Goal: Transaction & Acquisition: Purchase product/service

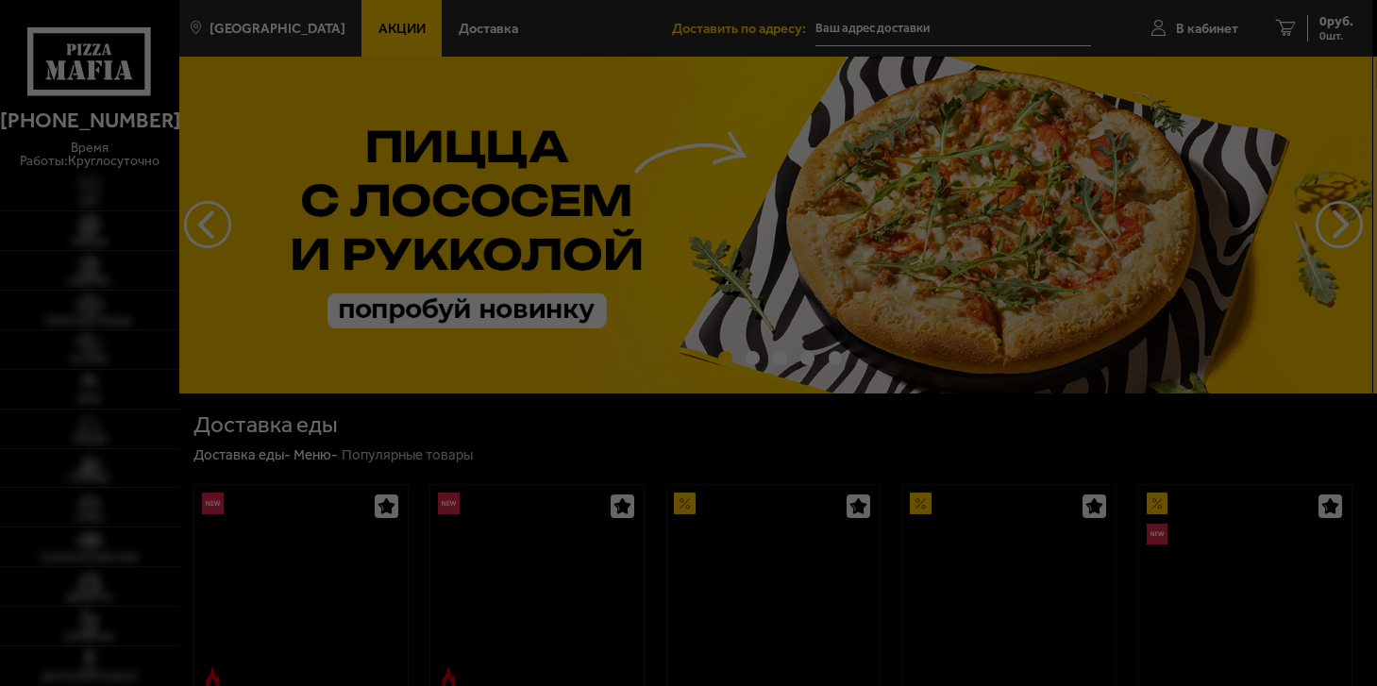
type input "[STREET_ADDRESS]"
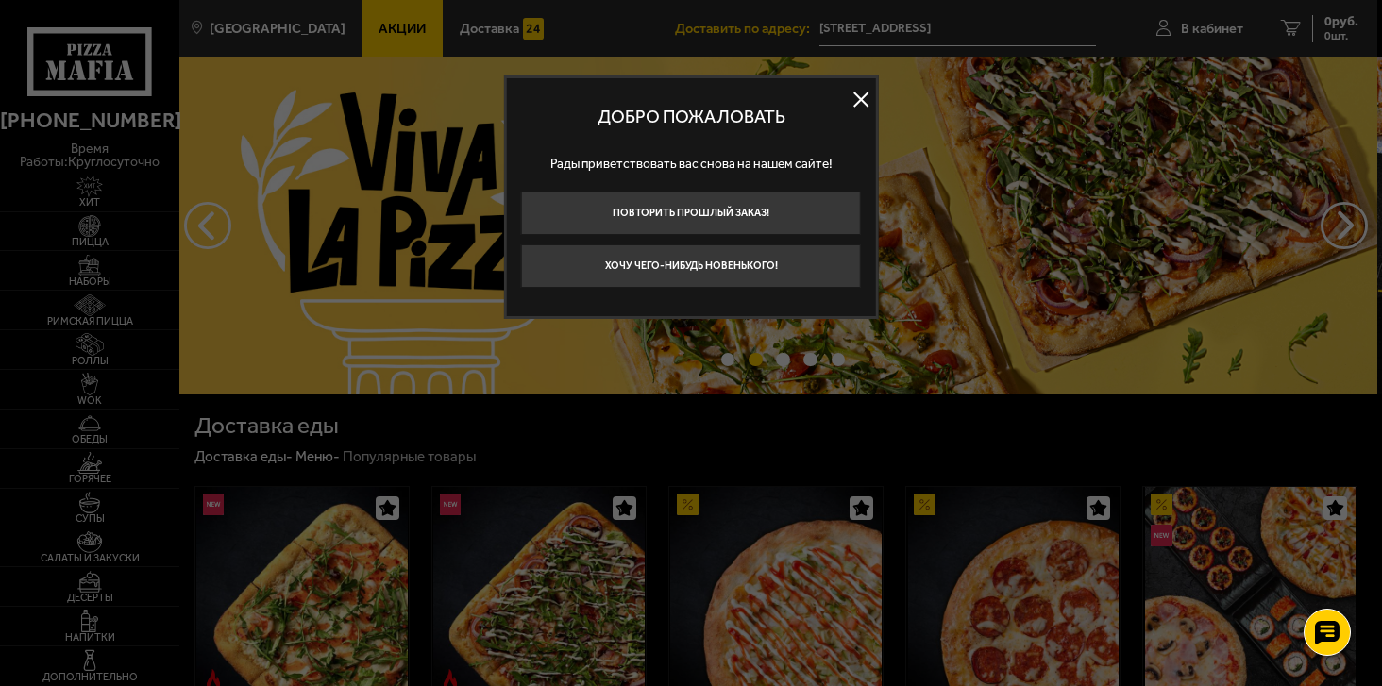
click at [853, 90] on button at bounding box center [861, 99] width 28 height 28
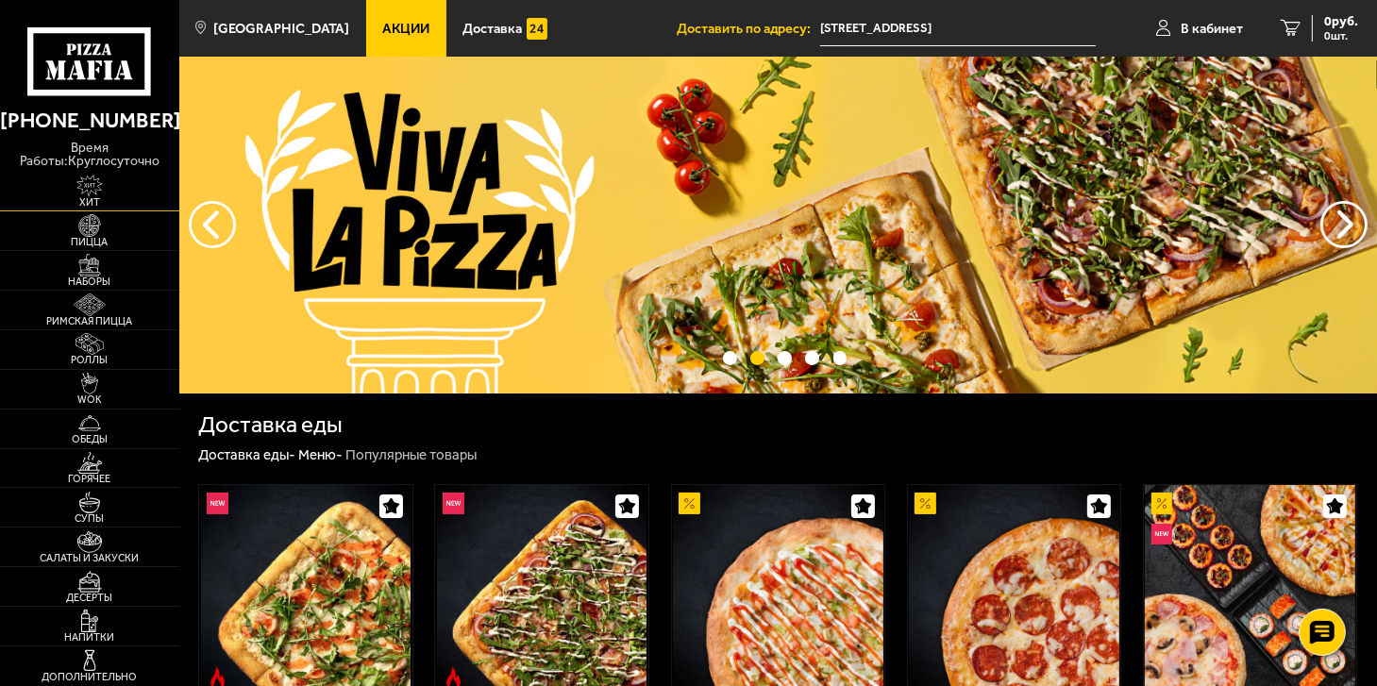
click at [86, 194] on img at bounding box center [89, 186] width 55 height 22
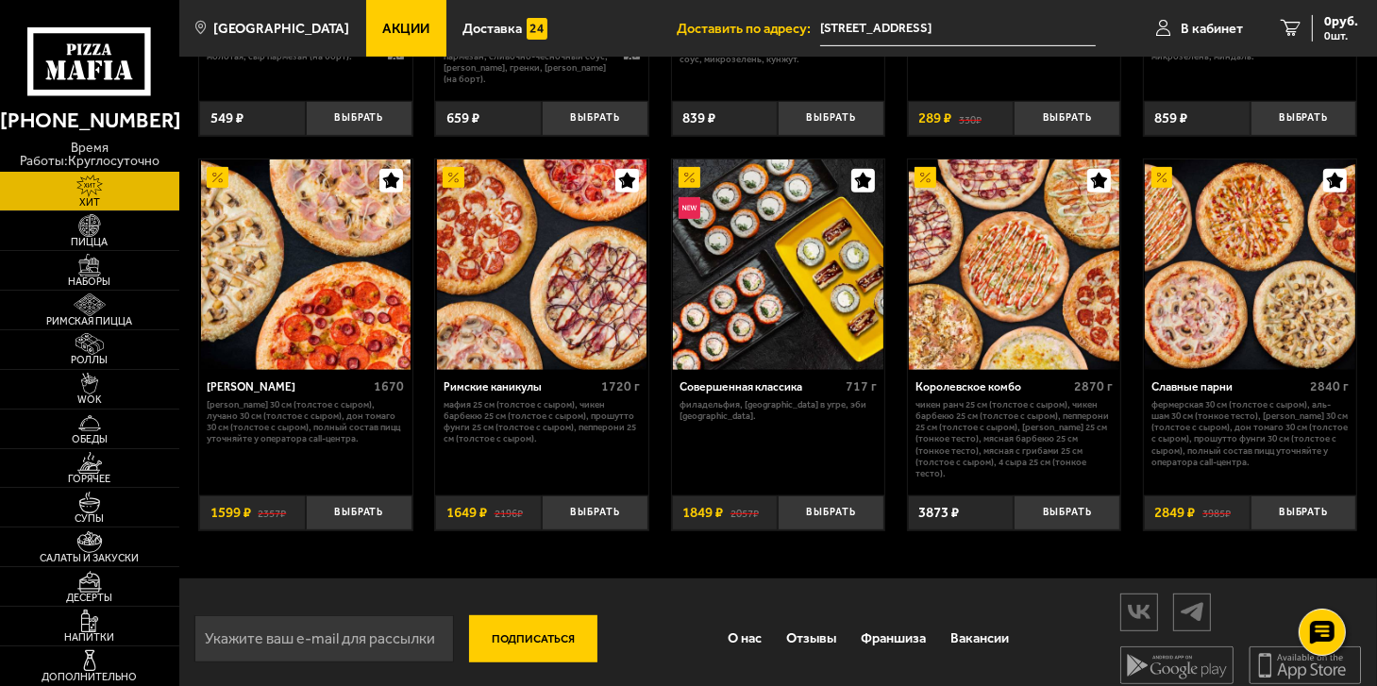
scroll to position [782, 0]
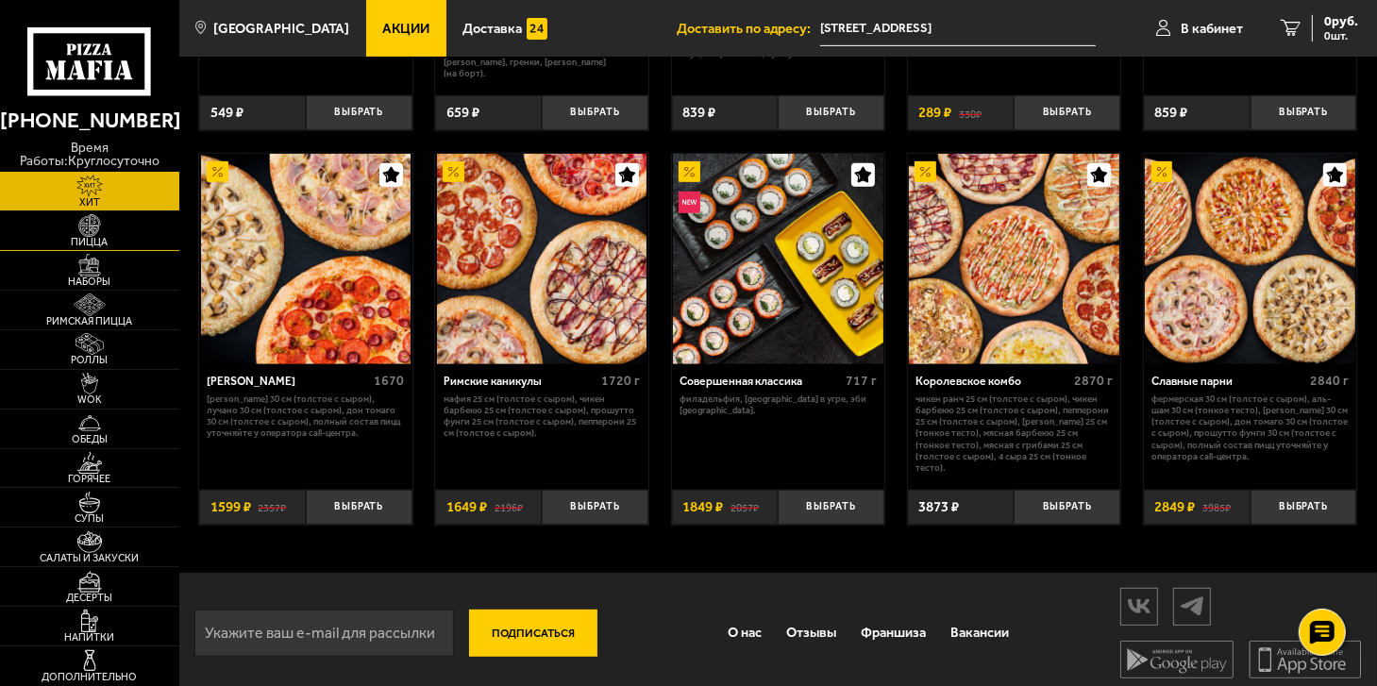
click at [85, 235] on img at bounding box center [89, 225] width 55 height 22
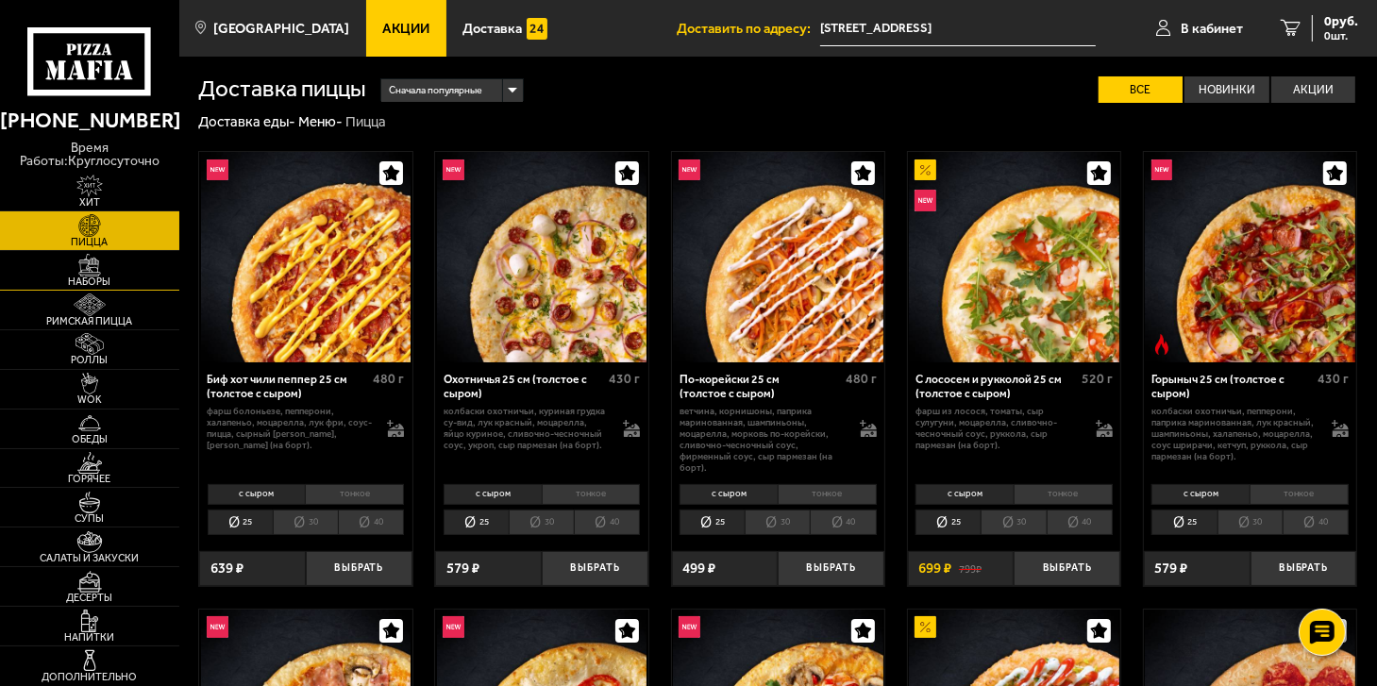
click at [87, 285] on span "Наборы" at bounding box center [89, 282] width 179 height 10
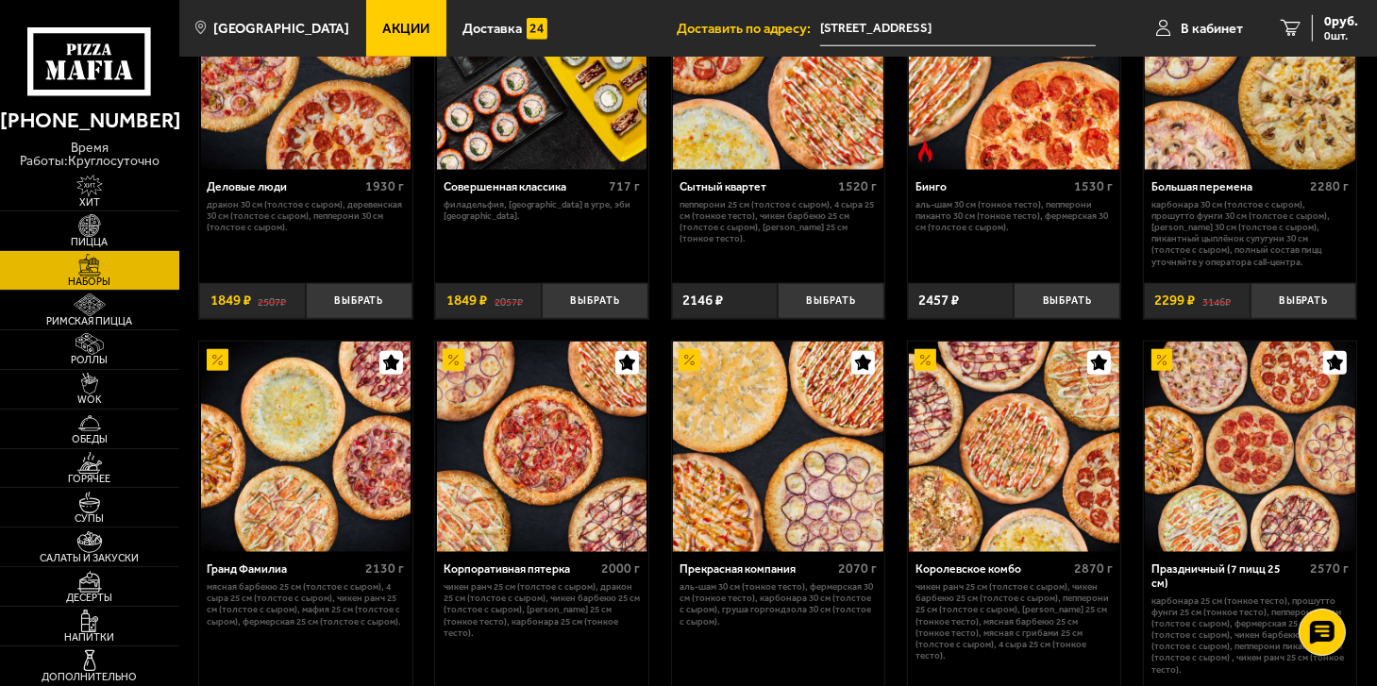
scroll to position [1699, 0]
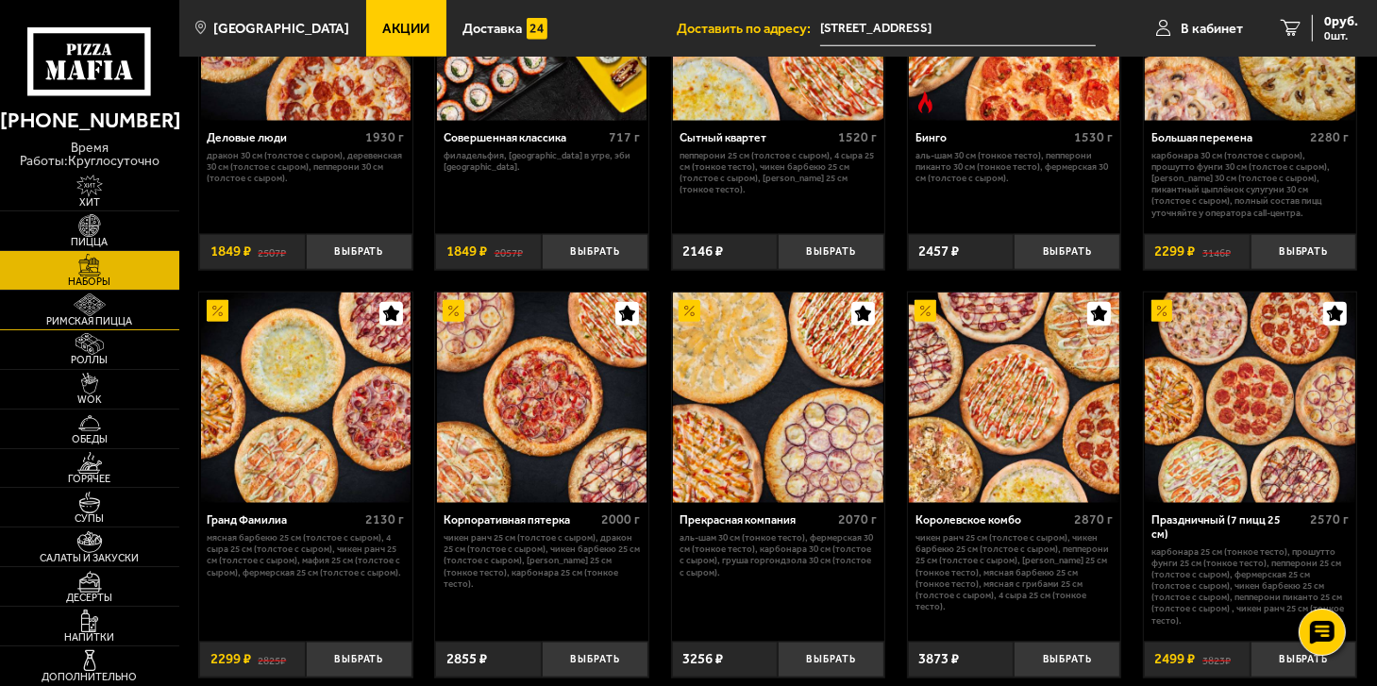
click at [87, 317] on span "Римская пицца" at bounding box center [89, 321] width 179 height 10
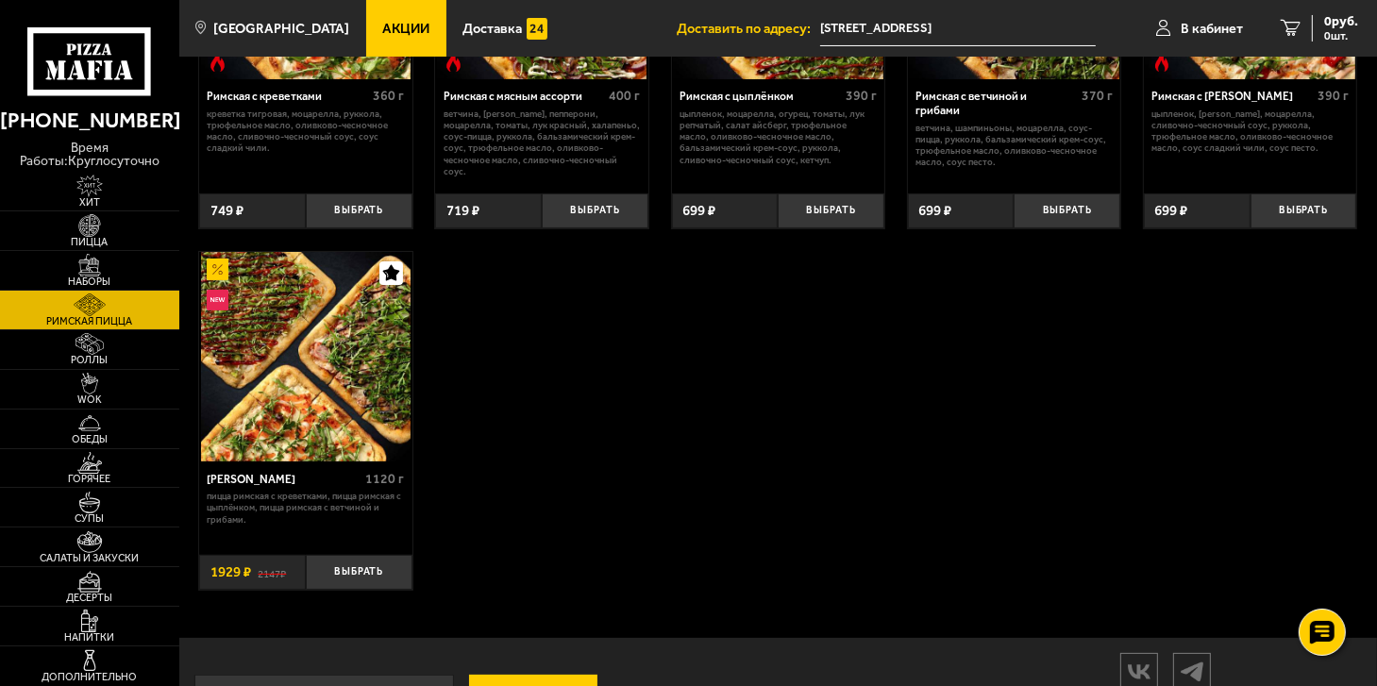
scroll to position [94, 0]
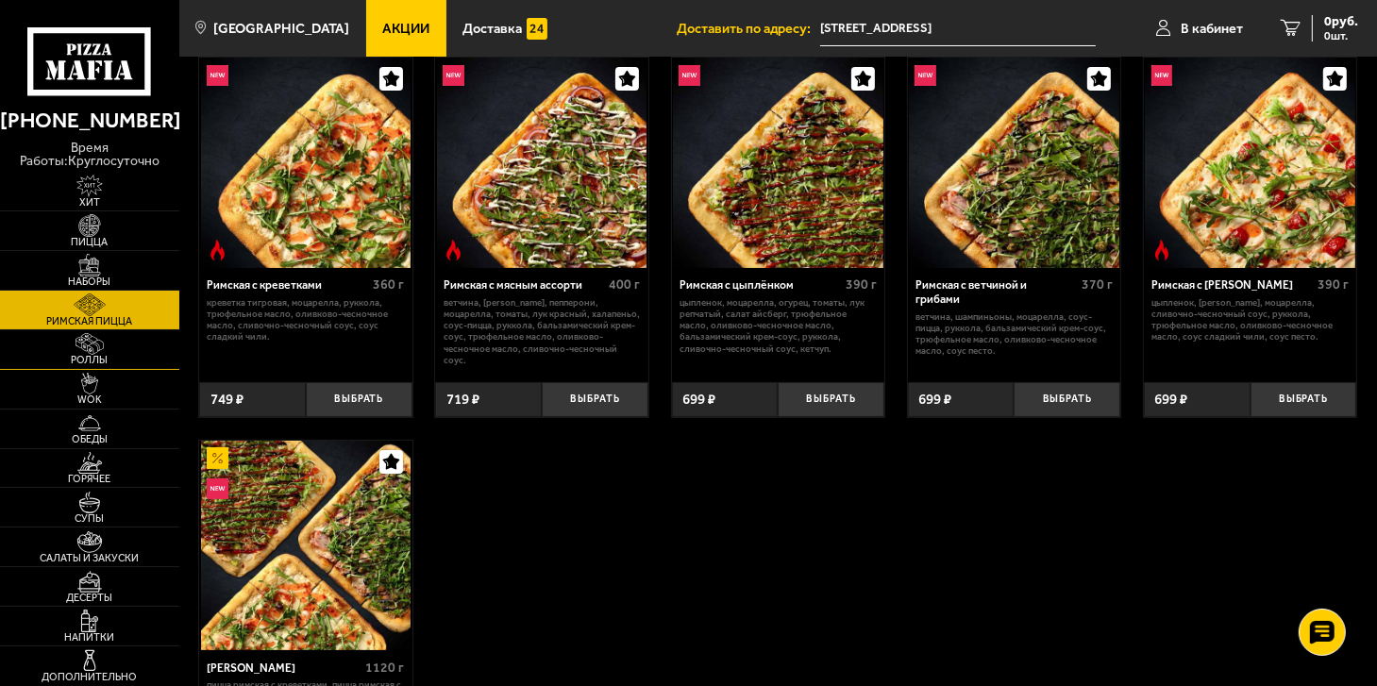
click at [92, 353] on img at bounding box center [89, 344] width 55 height 22
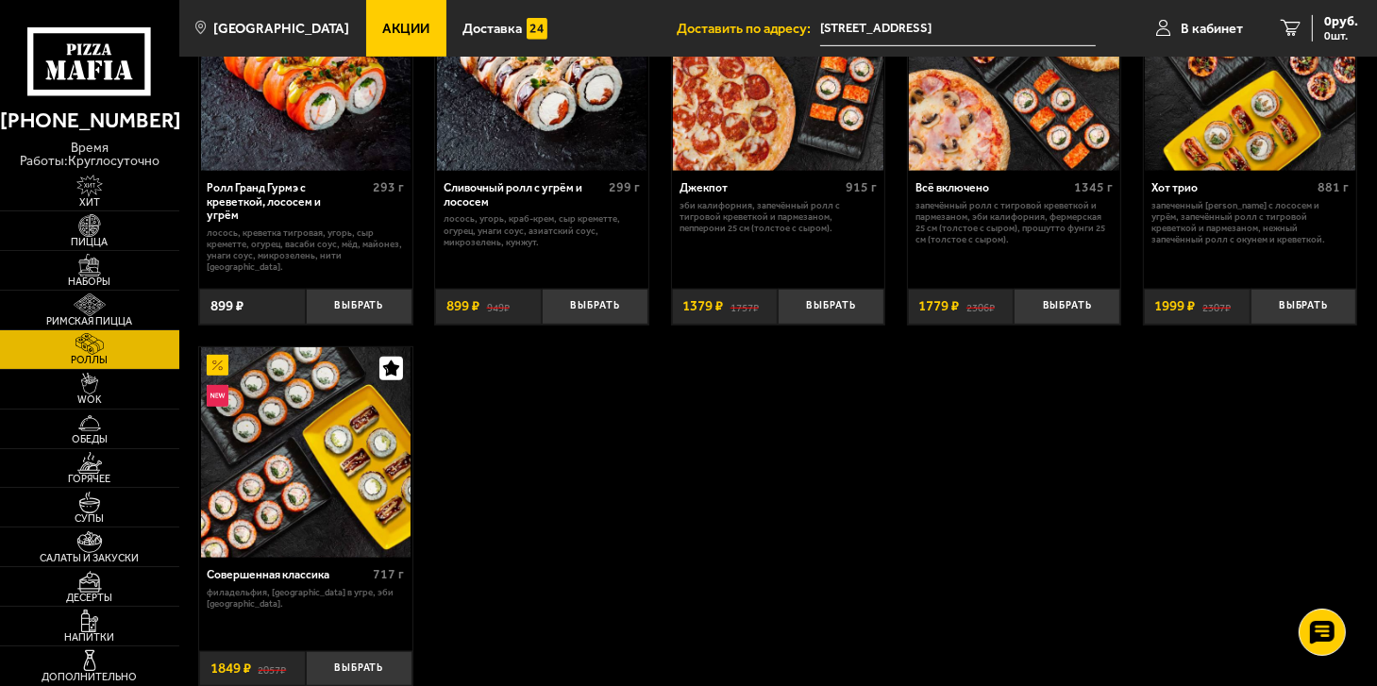
scroll to position [944, 0]
click at [91, 395] on span "WOK" at bounding box center [89, 400] width 179 height 10
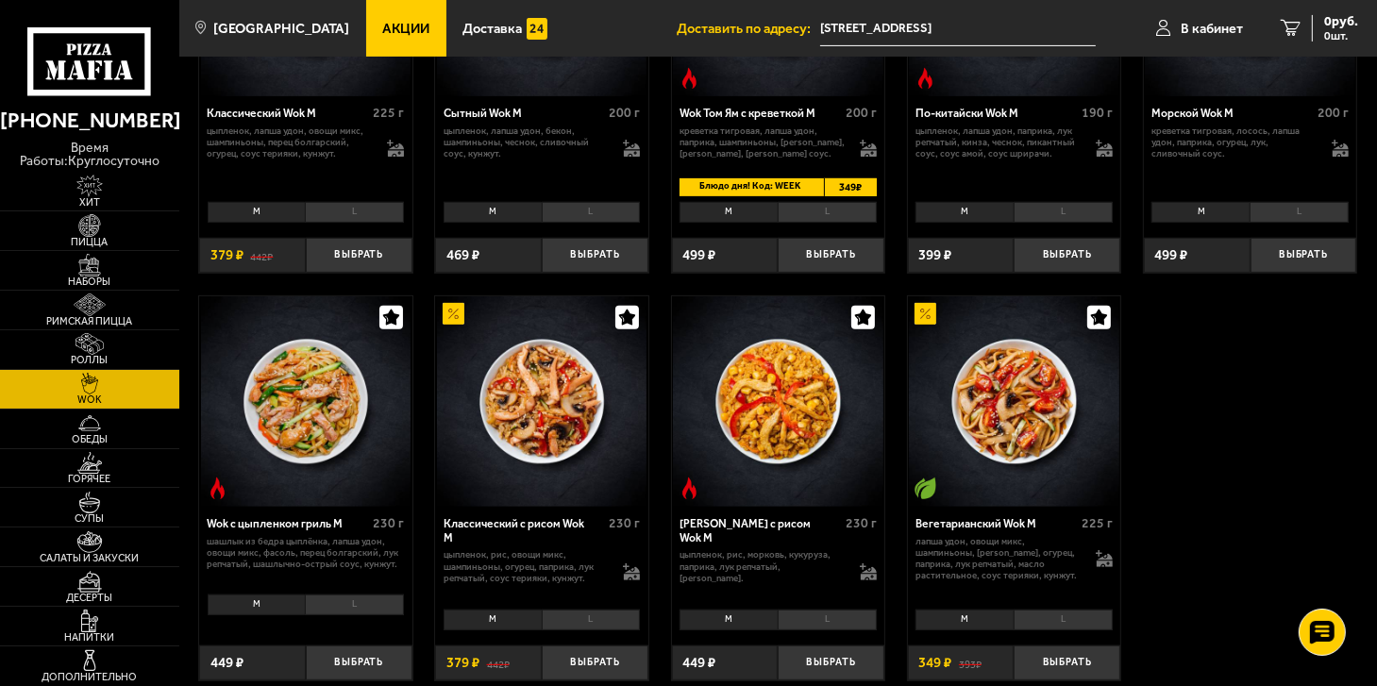
scroll to position [661, 0]
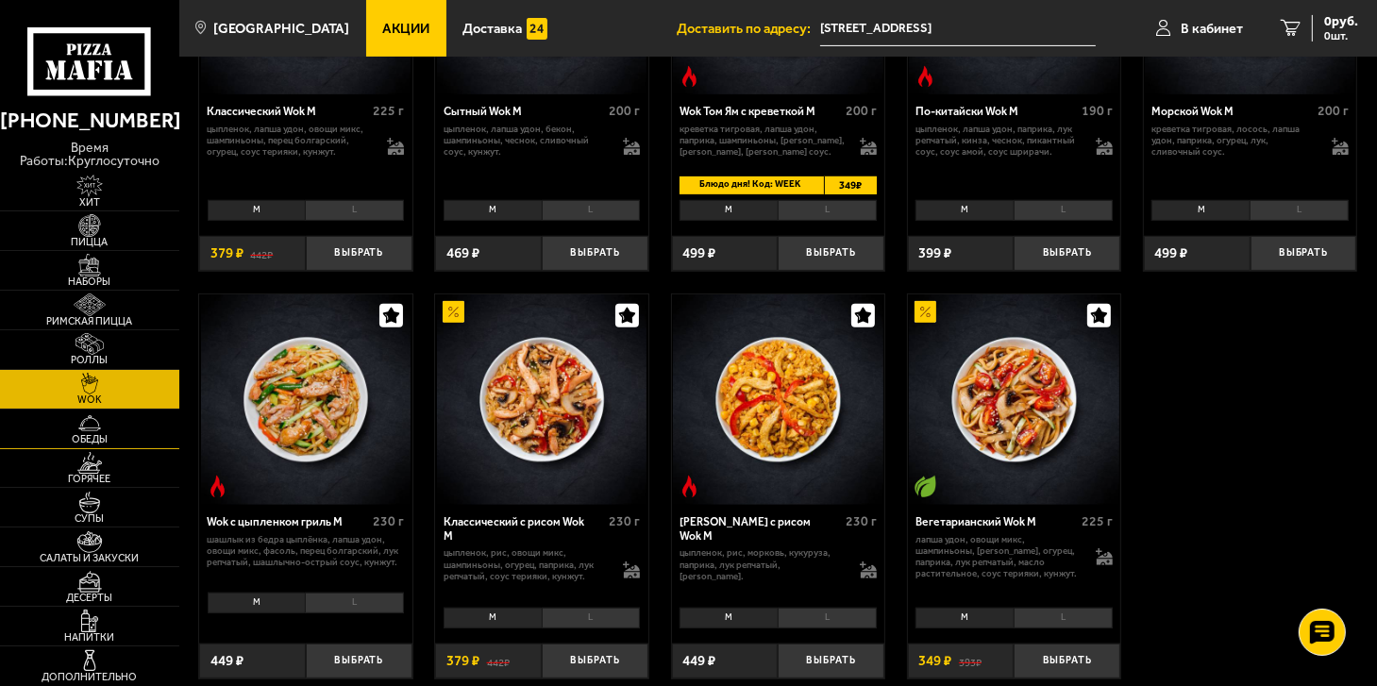
click at [88, 435] on span "Обеды" at bounding box center [89, 439] width 179 height 10
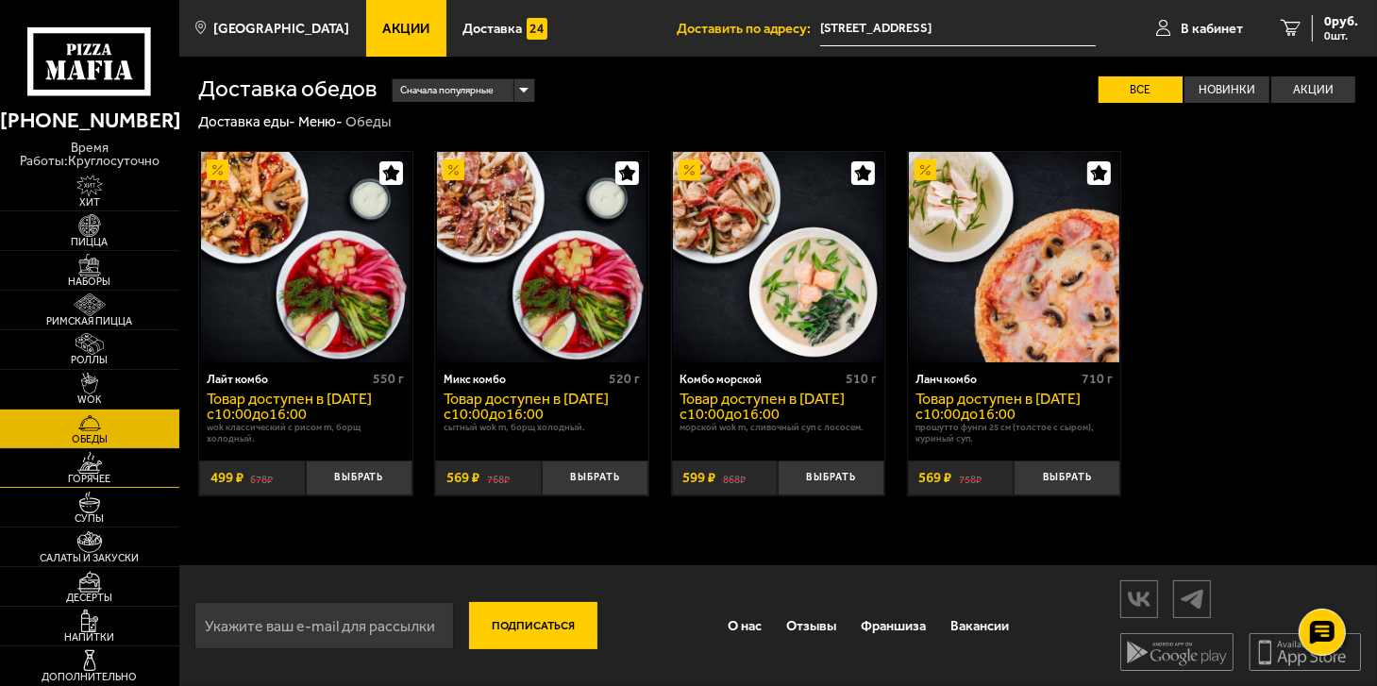
click at [89, 475] on span "Горячее" at bounding box center [89, 479] width 179 height 10
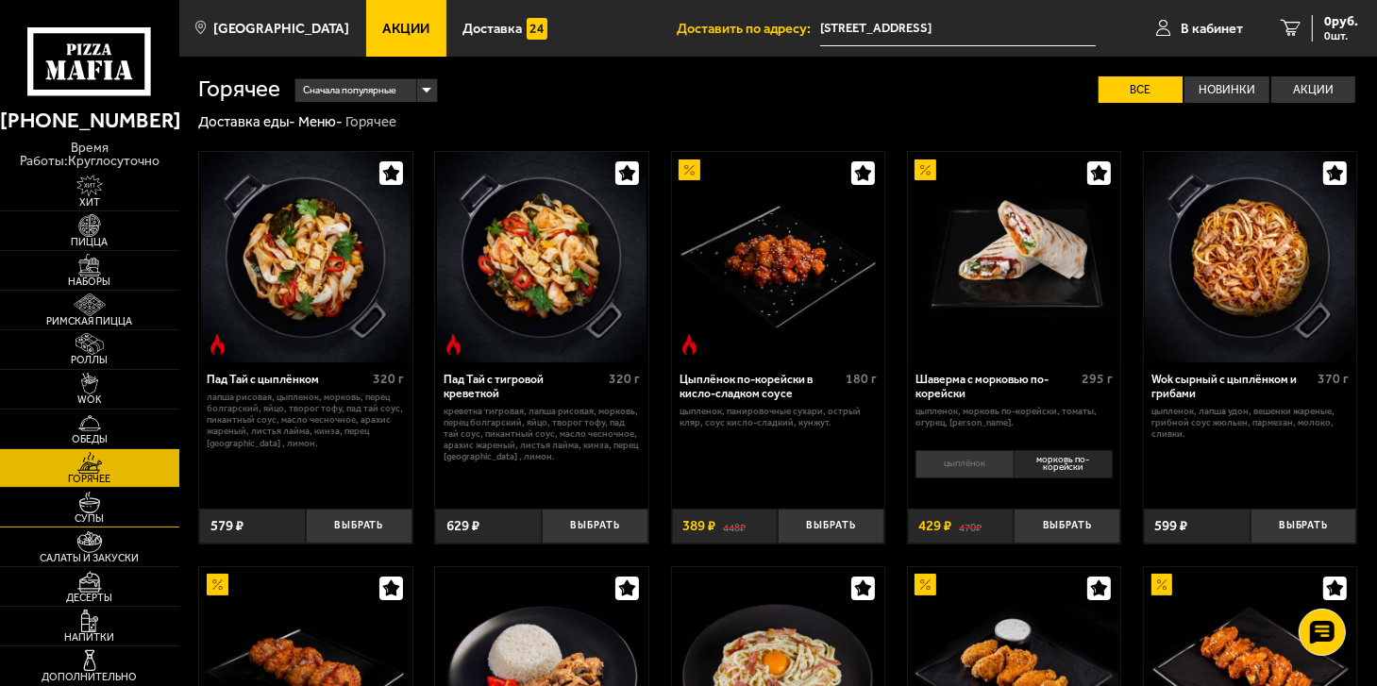
click at [94, 518] on span "Супы" at bounding box center [89, 518] width 179 height 10
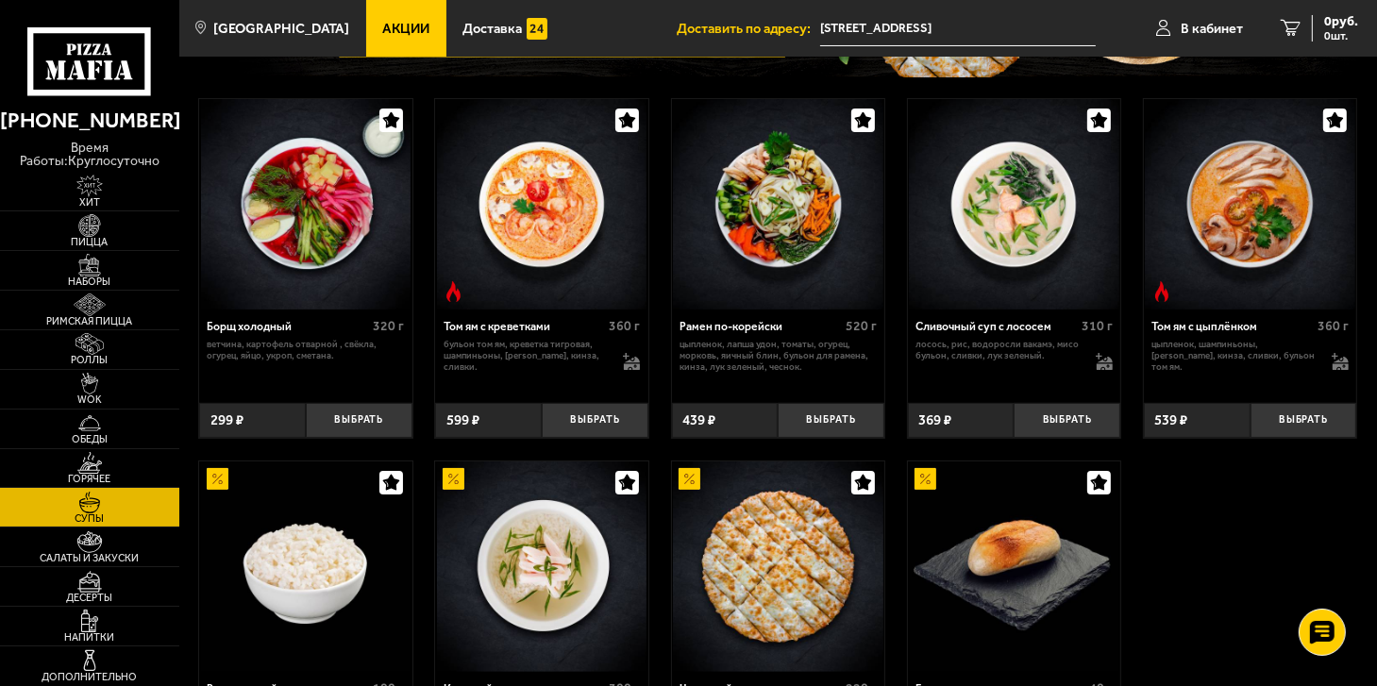
scroll to position [283, 0]
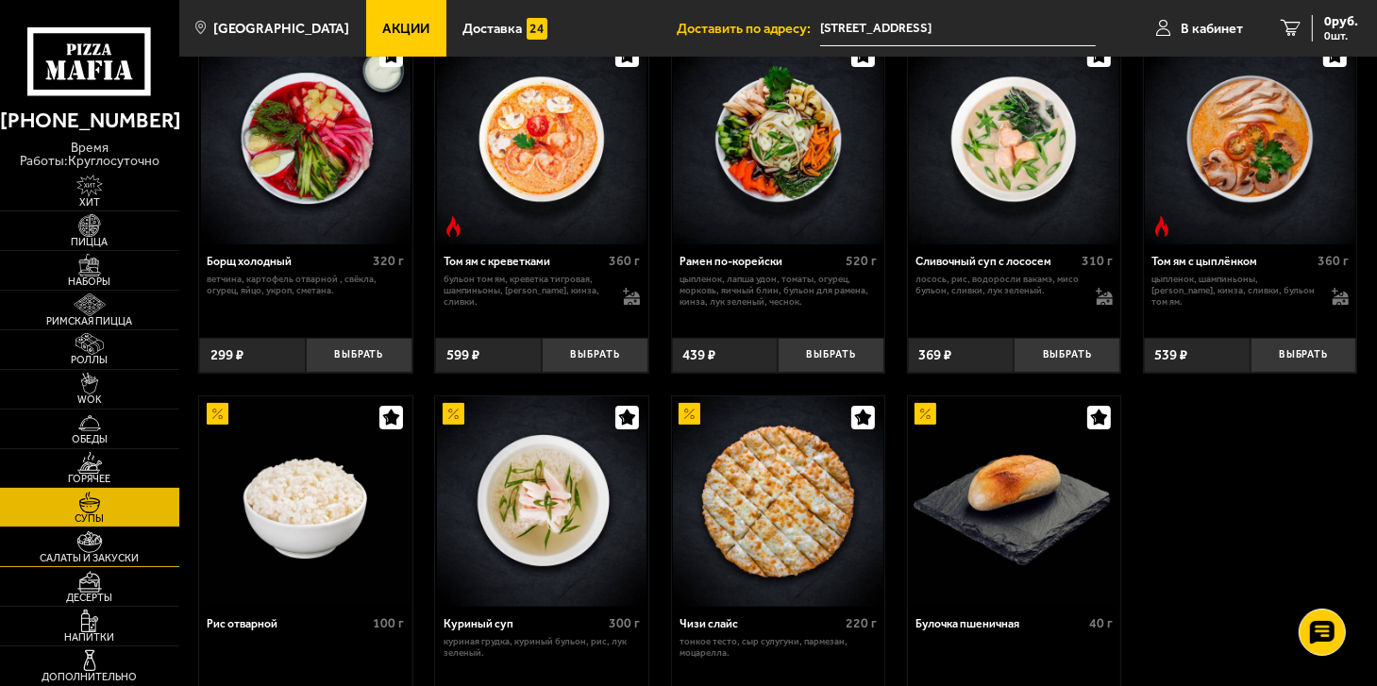
click at [79, 540] on img at bounding box center [89, 542] width 55 height 22
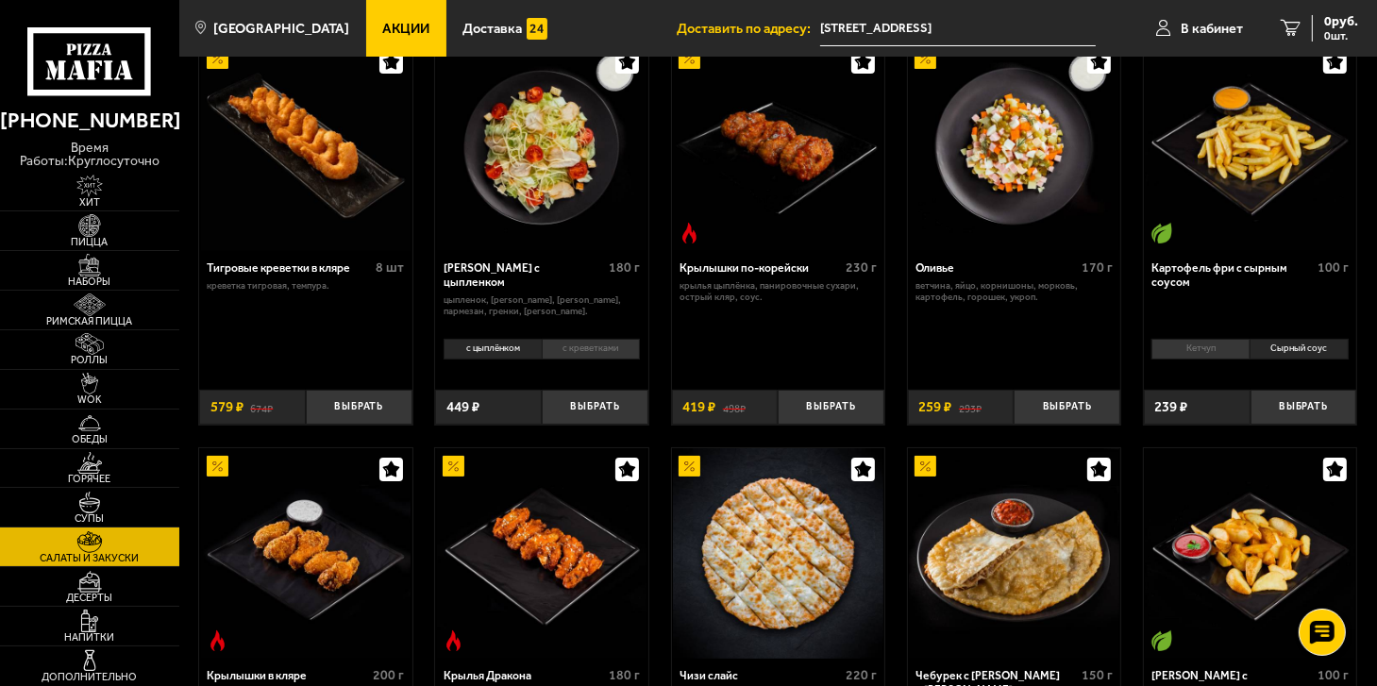
scroll to position [283, 0]
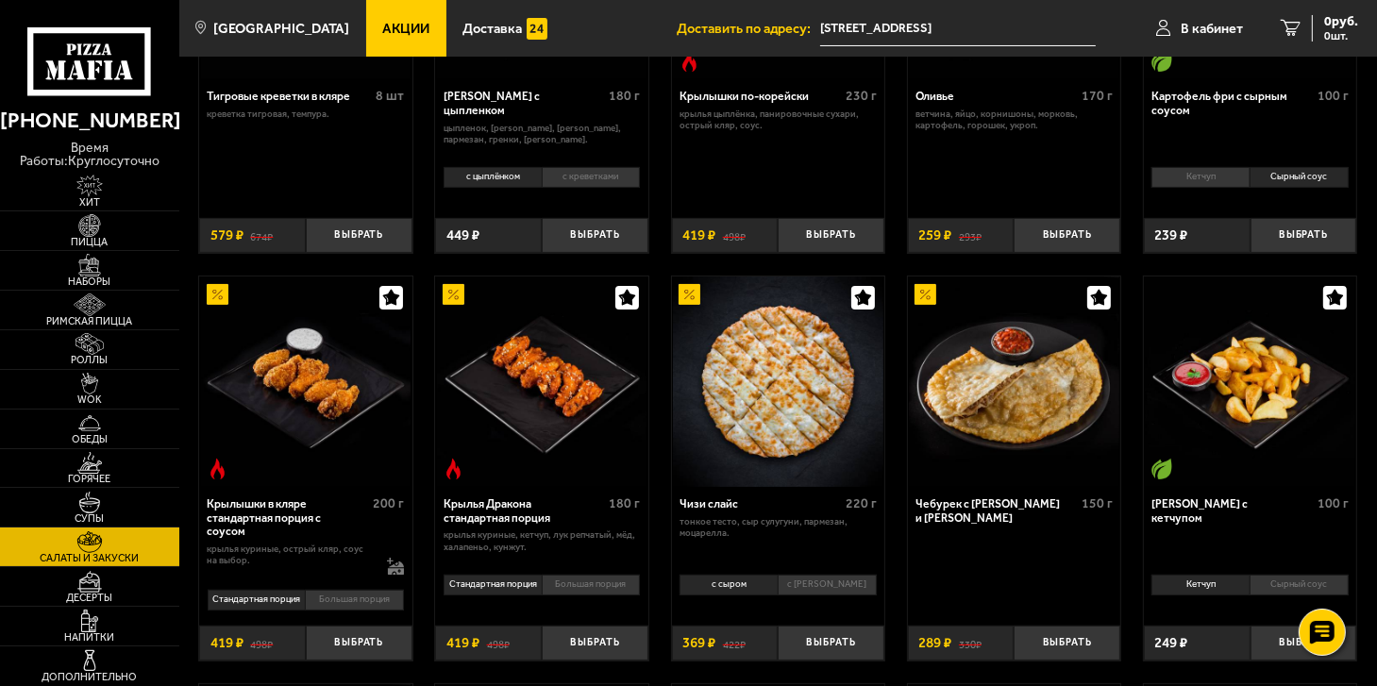
click at [351, 607] on li "Большая порция" at bounding box center [354, 600] width 99 height 21
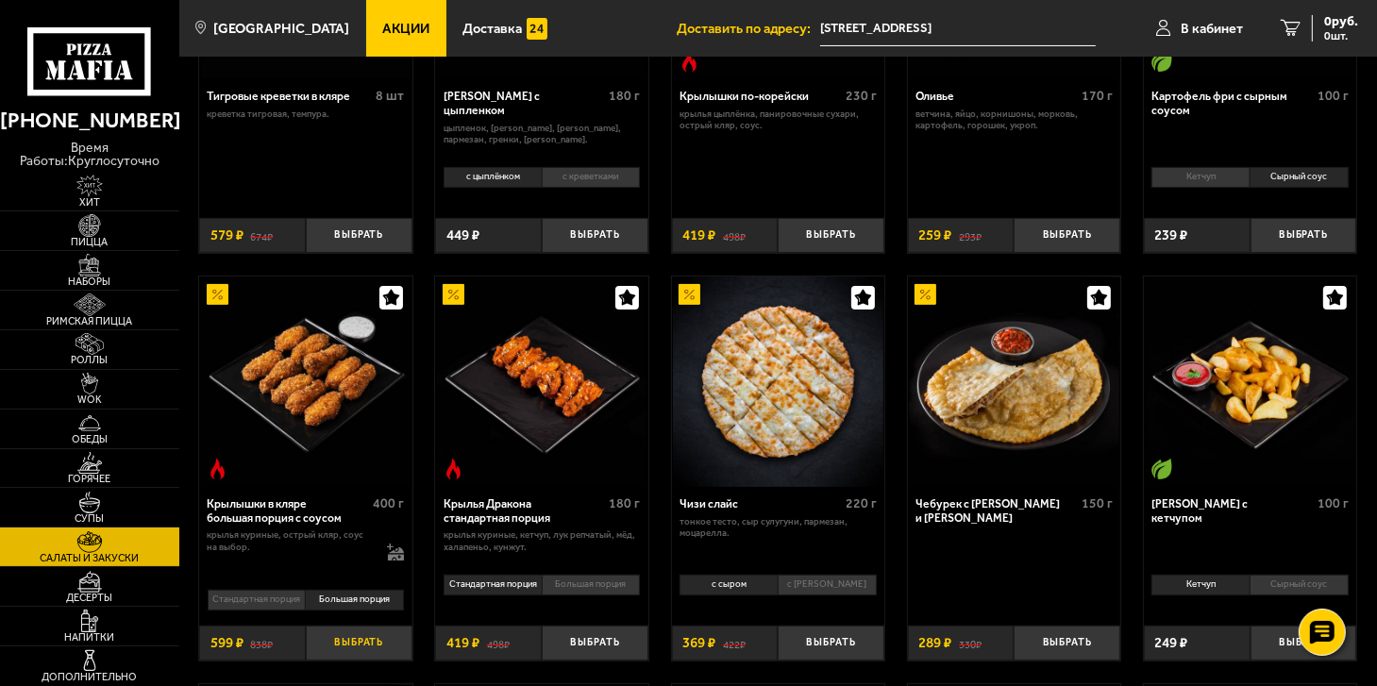
click at [358, 653] on button "Выбрать" at bounding box center [359, 643] width 107 height 35
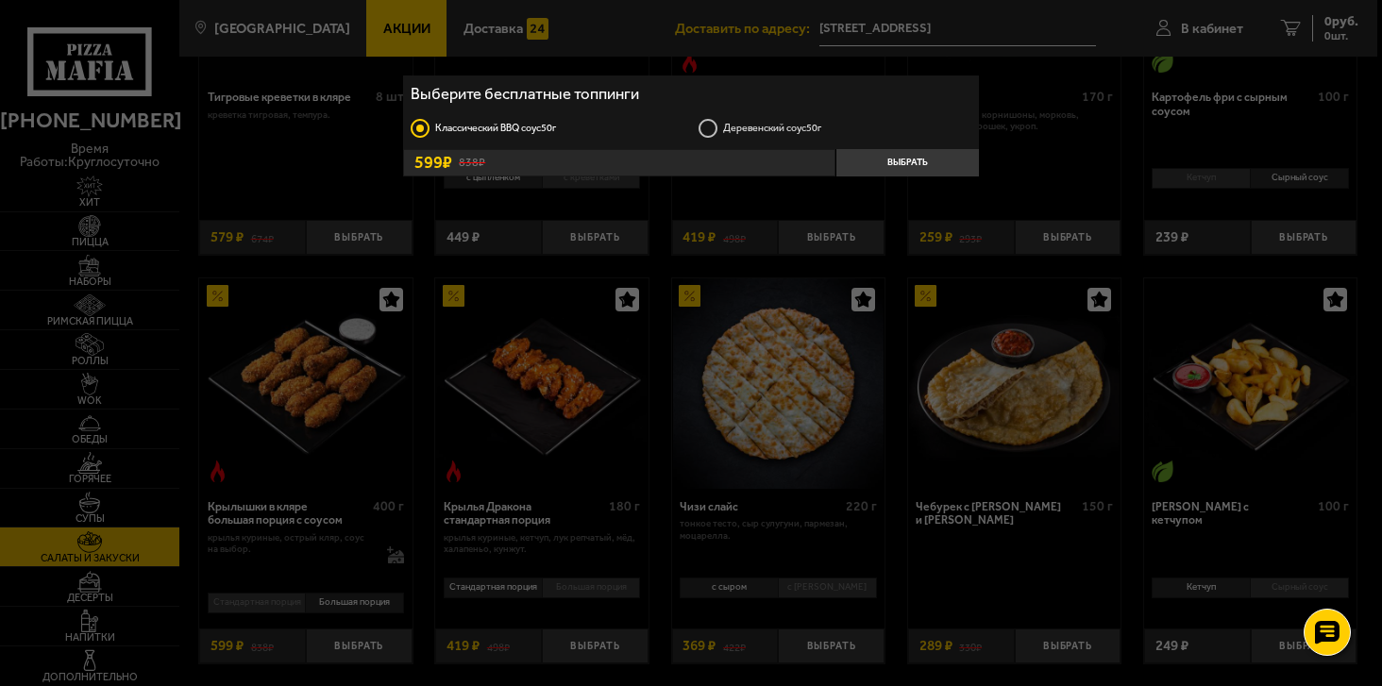
click at [713, 122] on label "Деревенский соус 50г" at bounding box center [835, 129] width 274 height 22
click at [0, 0] on input "Деревенский соус 50г" at bounding box center [0, 0] width 0 height 0
click at [899, 162] on button "Выбрать" at bounding box center [907, 162] width 144 height 27
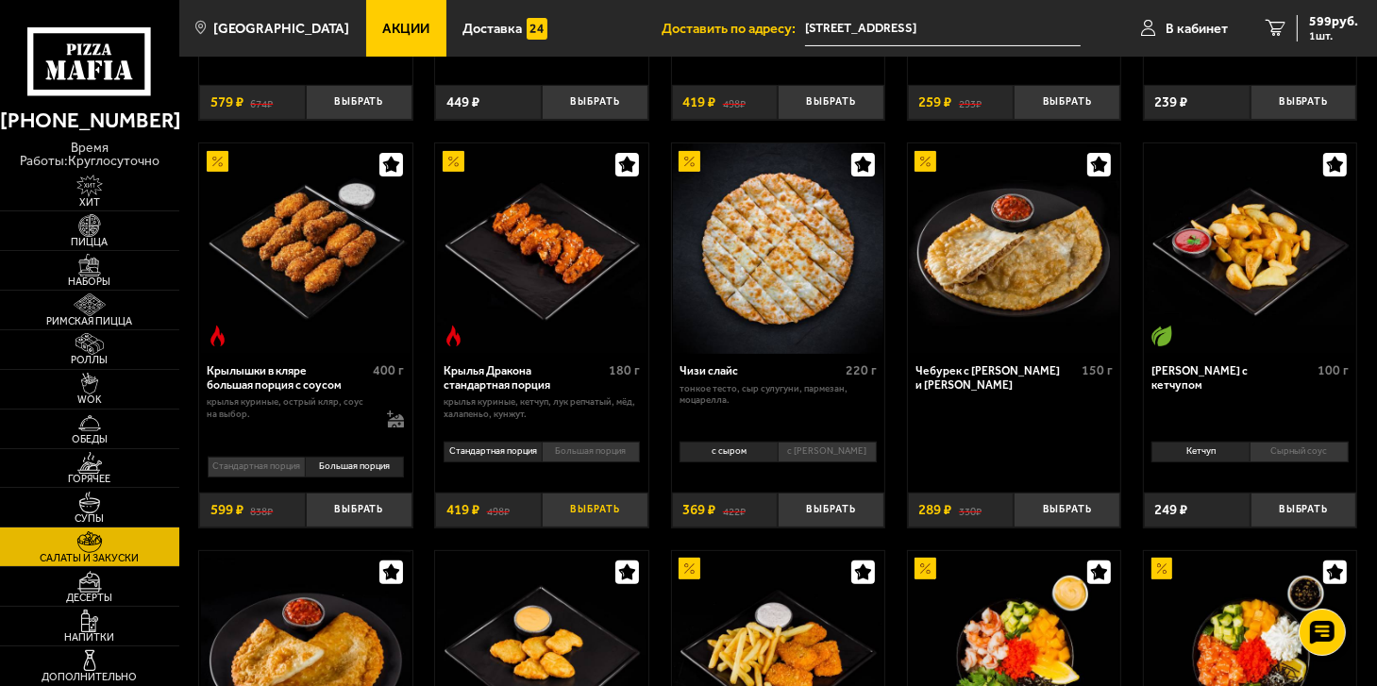
scroll to position [566, 0]
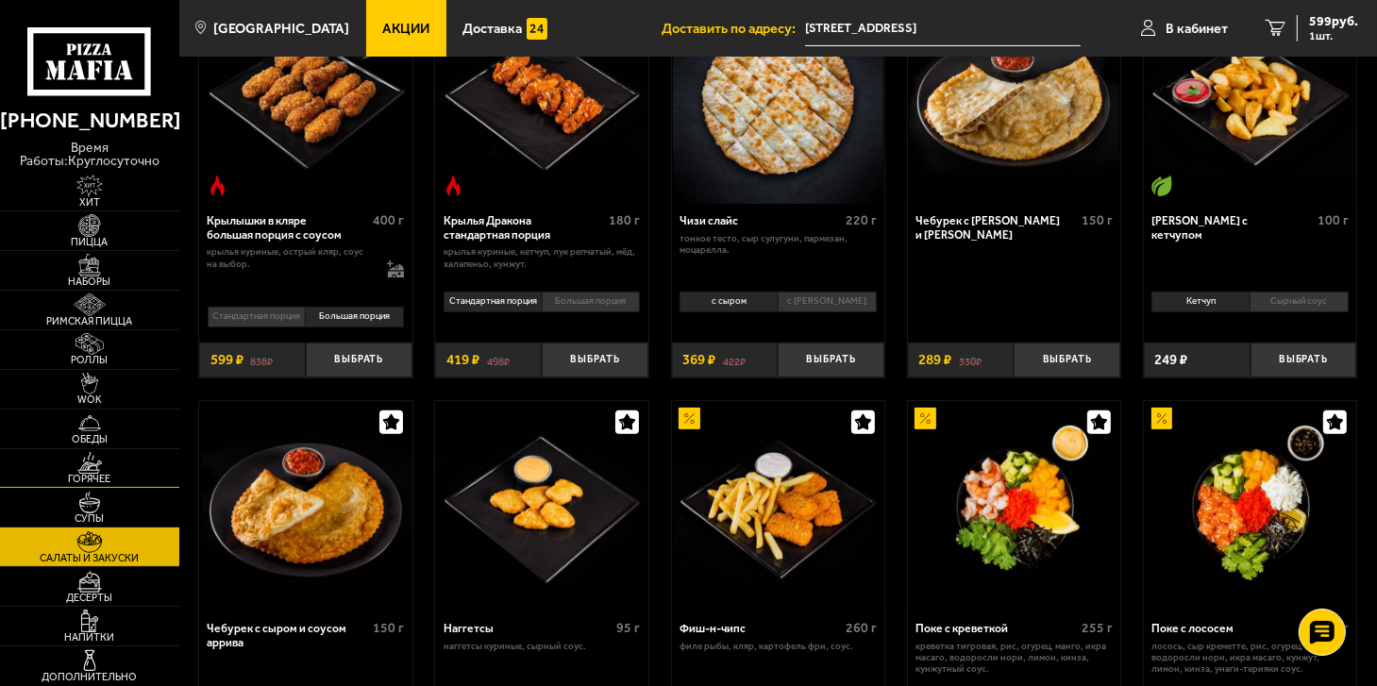
click at [86, 474] on span "Горячее" at bounding box center [89, 479] width 179 height 10
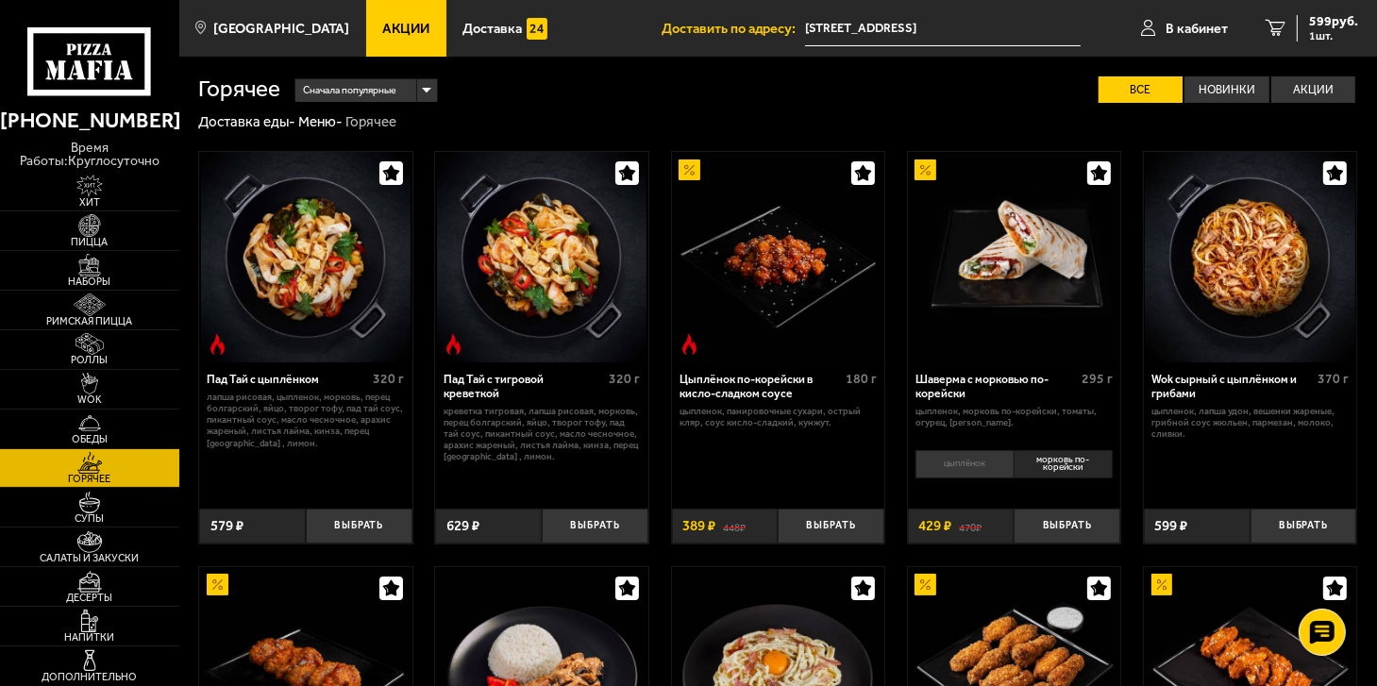
click at [1078, 468] on li "морковь по-корейски" at bounding box center [1063, 464] width 99 height 28
click at [1080, 464] on li "морковь по-корейски" at bounding box center [1063, 464] width 99 height 28
click at [1070, 529] on button "Выбрать" at bounding box center [1067, 526] width 107 height 35
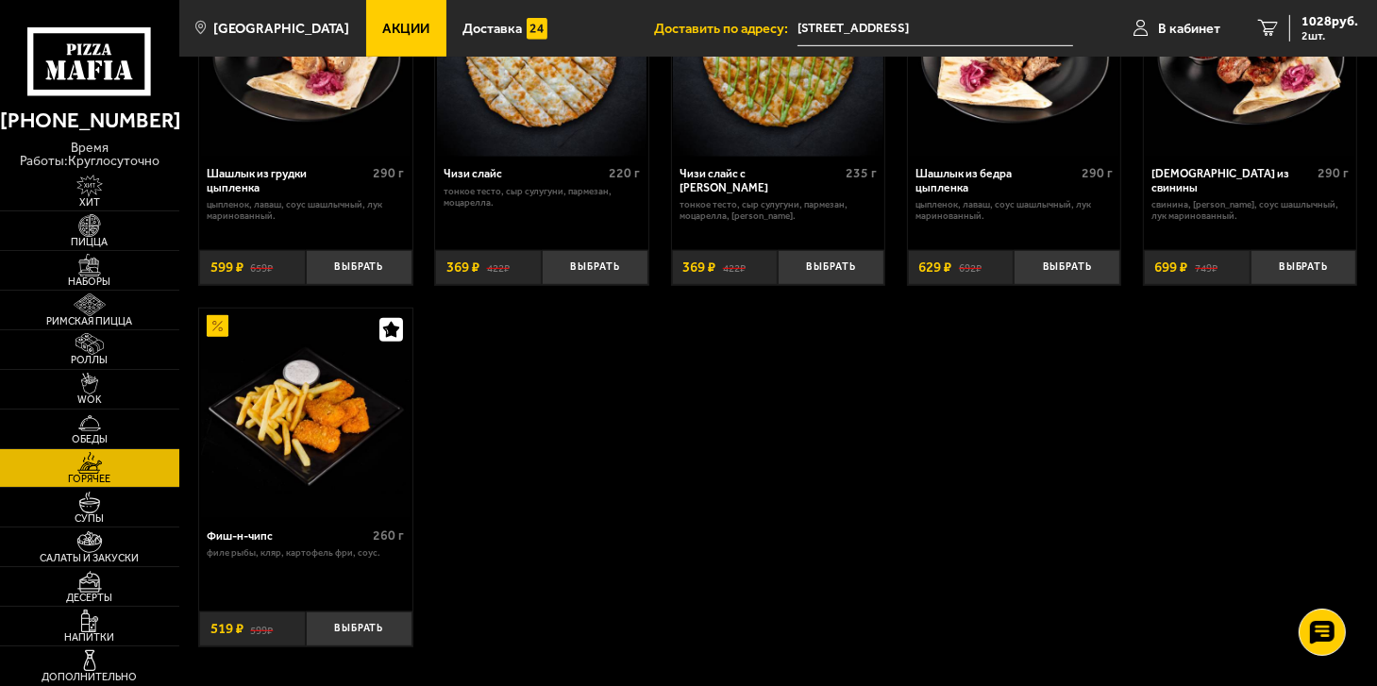
scroll to position [1038, 0]
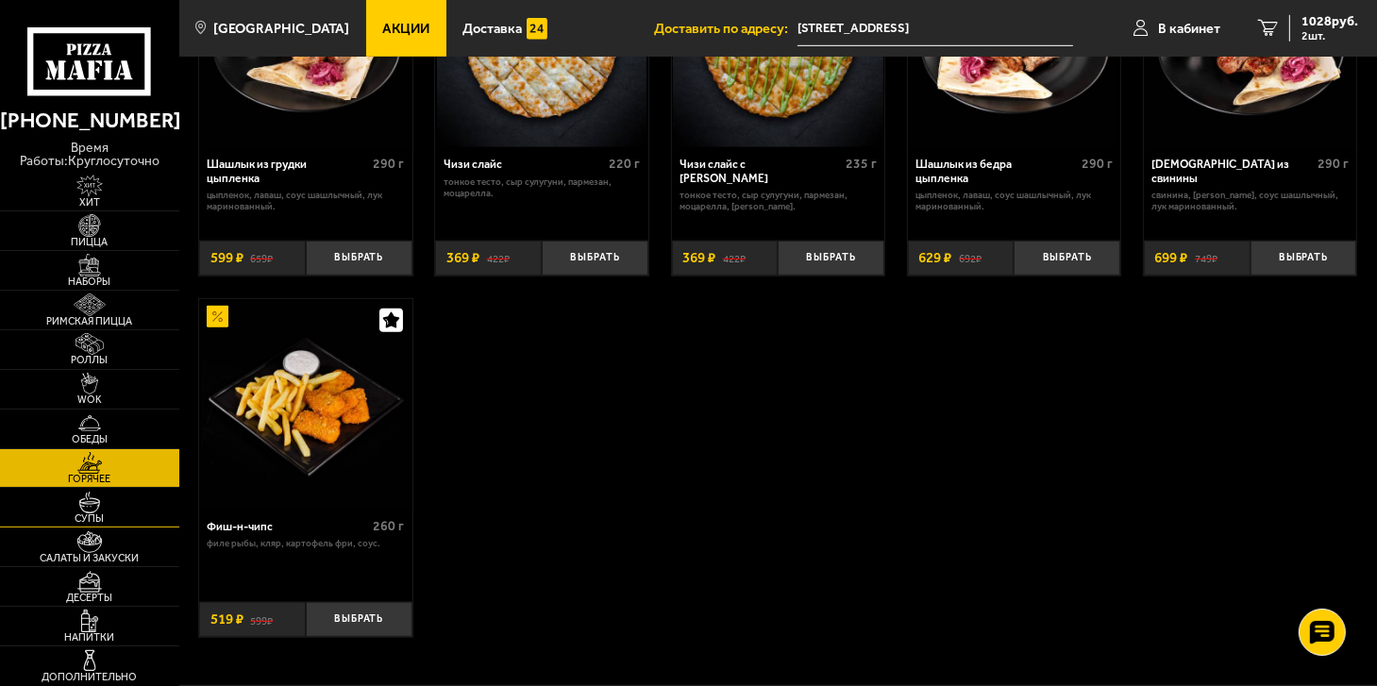
click at [86, 503] on img at bounding box center [89, 503] width 55 height 22
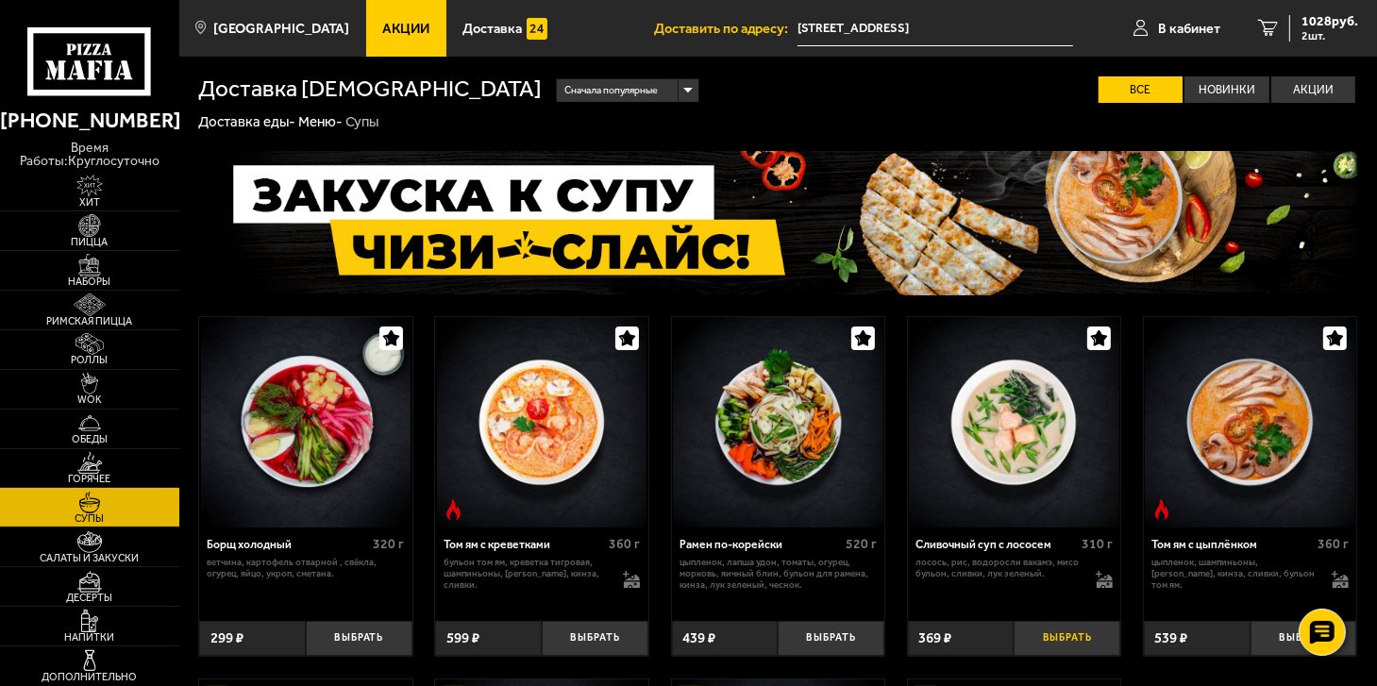
click at [1063, 639] on button "Выбрать" at bounding box center [1067, 638] width 107 height 35
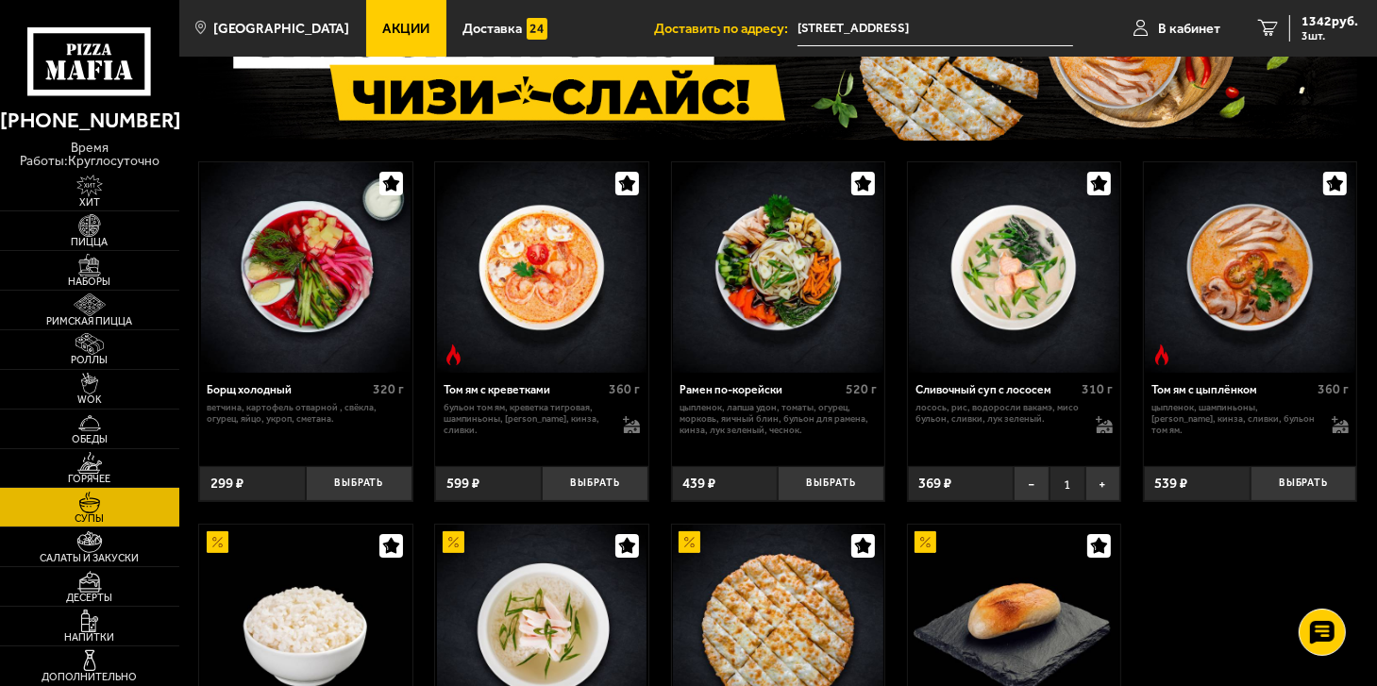
scroll to position [189, 0]
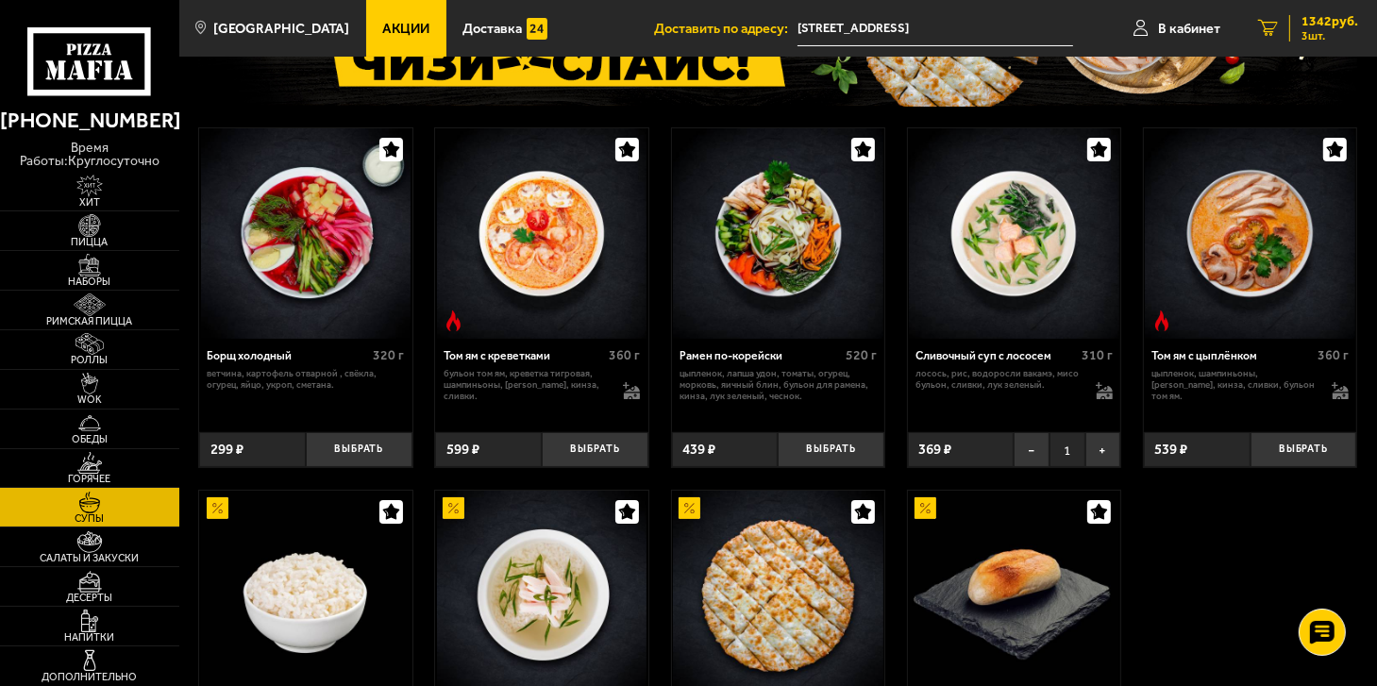
click at [1348, 30] on span "3 шт." at bounding box center [1330, 35] width 57 height 11
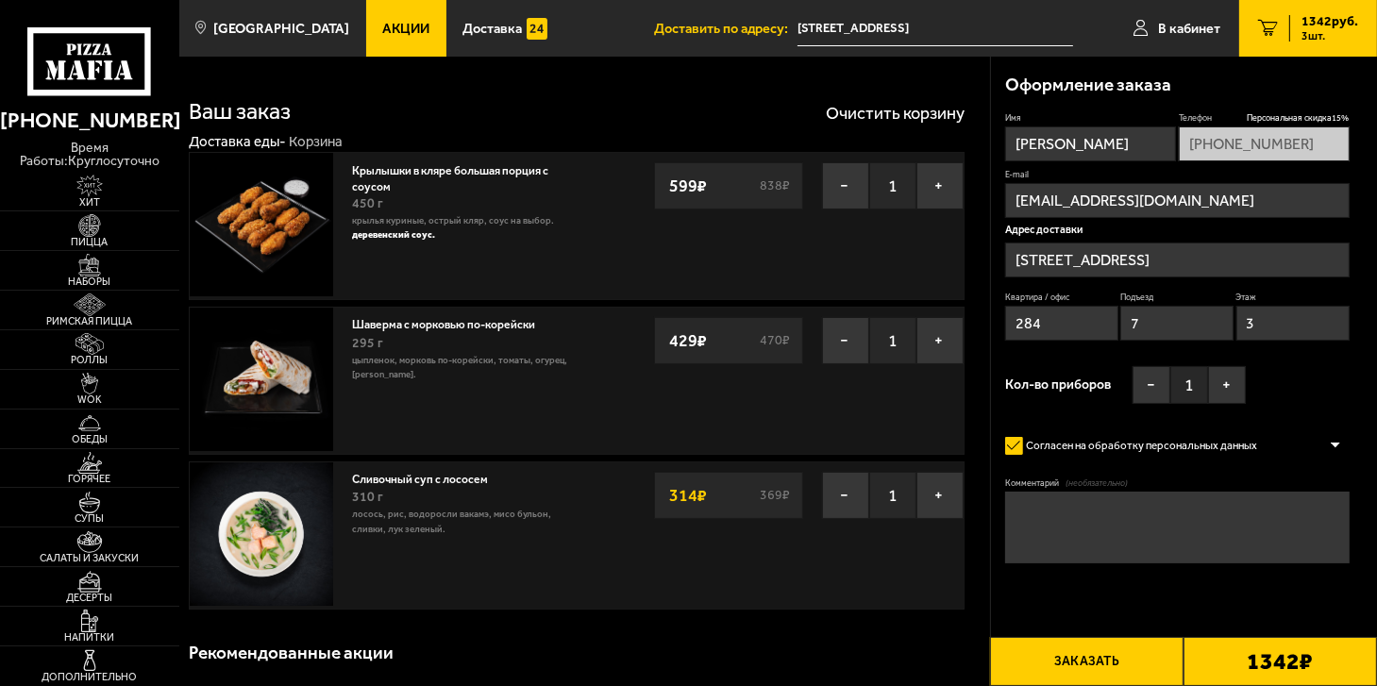
type input "Искровский проспект, 19к1"
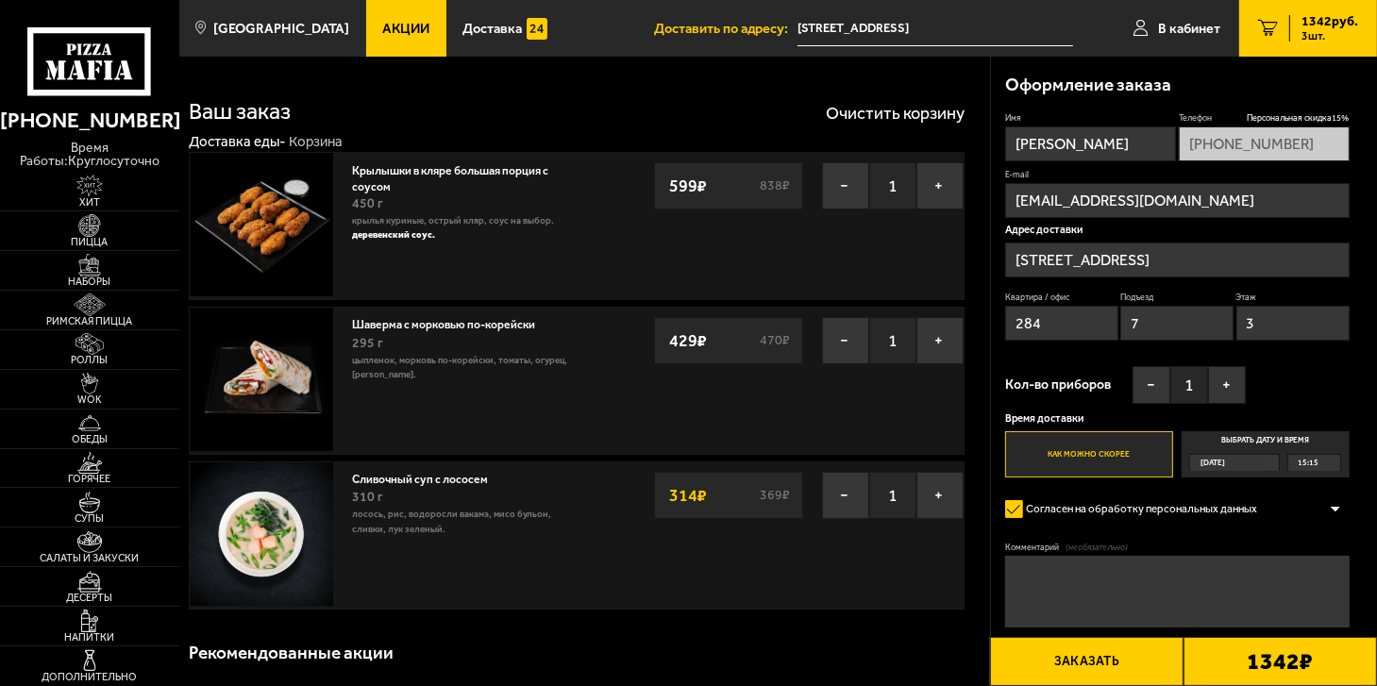
click at [1095, 667] on button "Заказать" at bounding box center [1086, 661] width 193 height 49
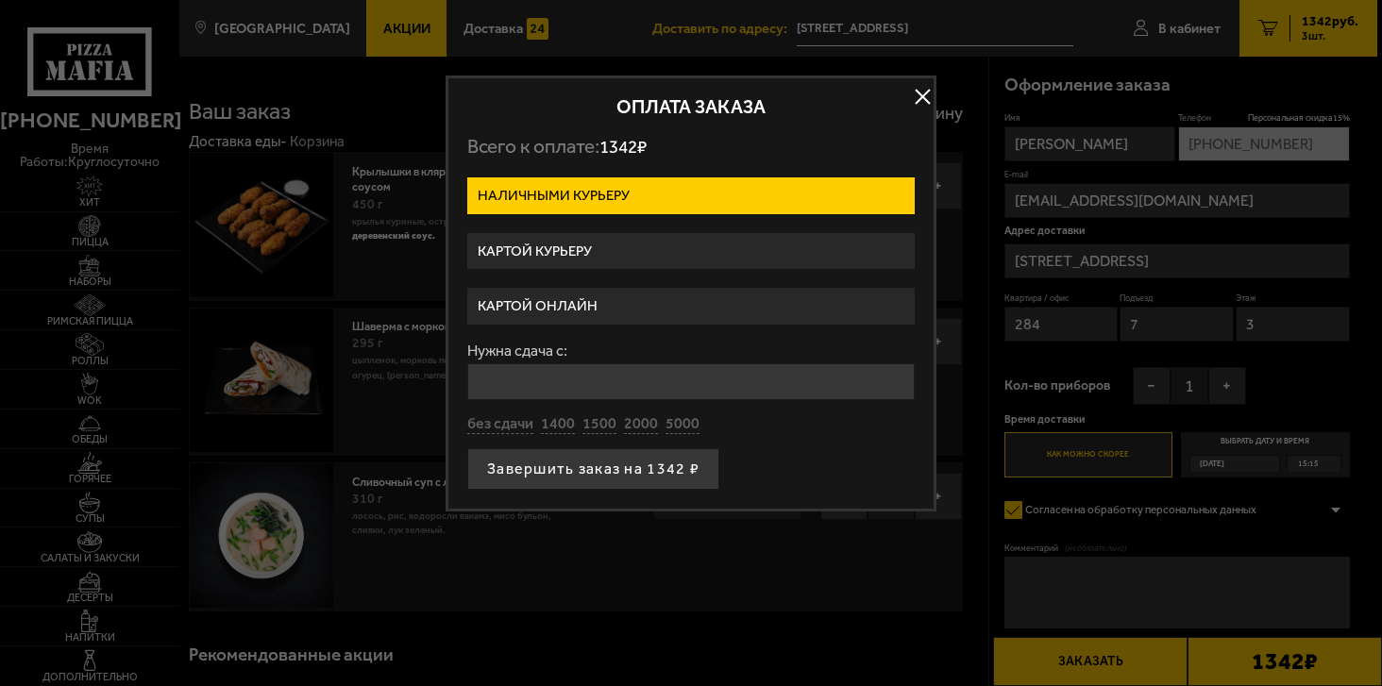
click at [534, 310] on label "Картой онлайн" at bounding box center [690, 306] width 447 height 37
click at [0, 0] on input "Картой онлайн" at bounding box center [0, 0] width 0 height 0
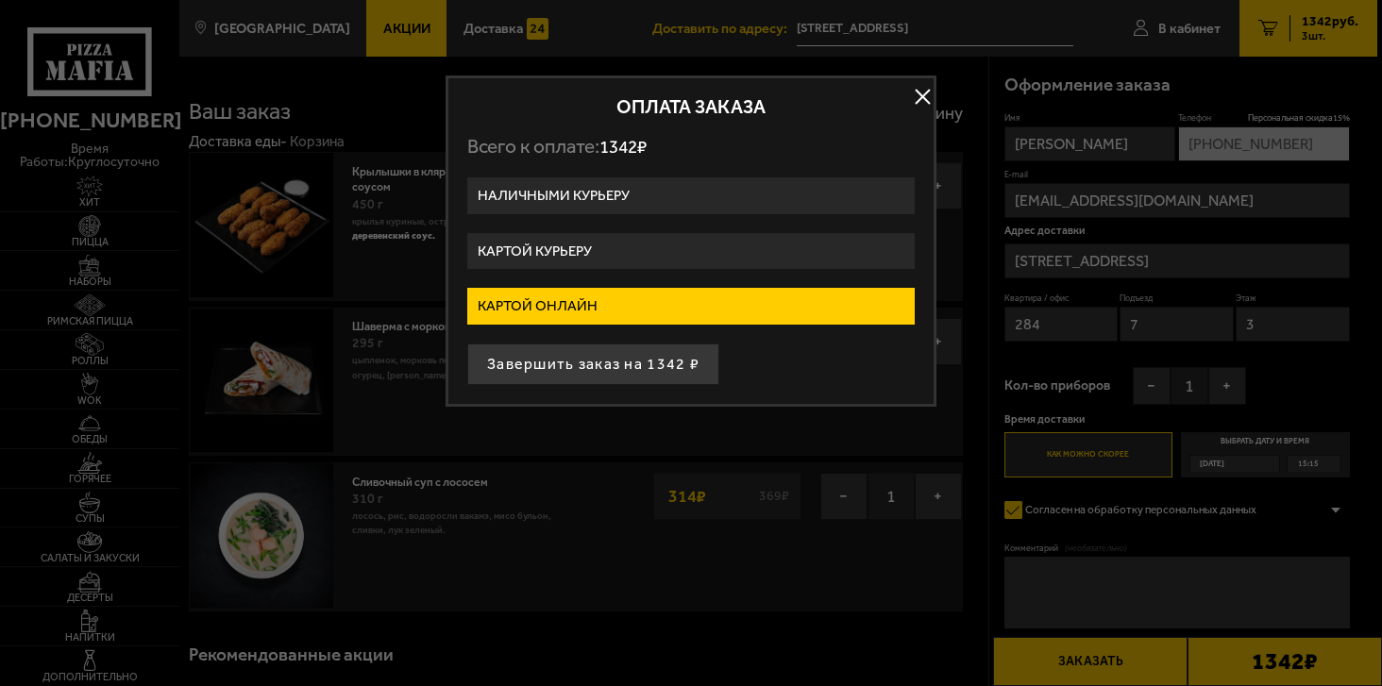
click at [534, 310] on label "Картой онлайн" at bounding box center [690, 306] width 447 height 37
click at [0, 0] on input "Картой онлайн" at bounding box center [0, 0] width 0 height 0
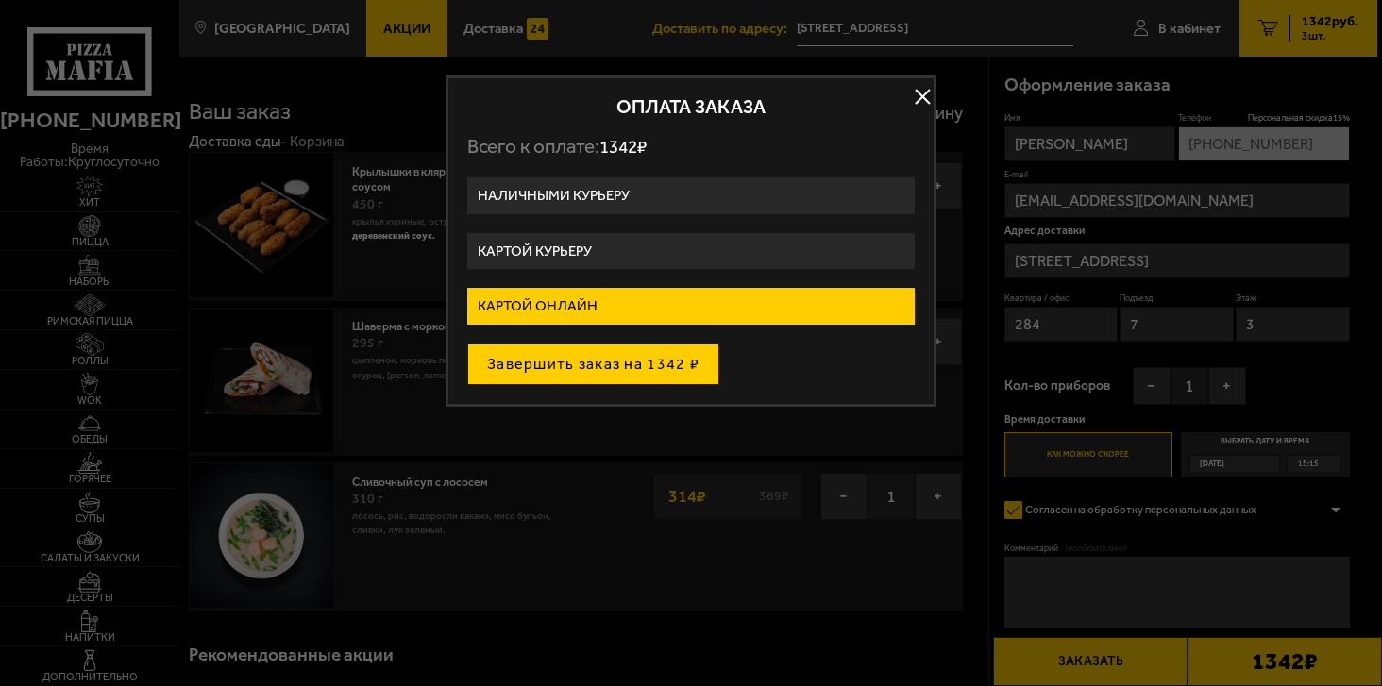
click at [606, 363] on button "Завершить заказ на 1342 ₽" at bounding box center [593, 365] width 252 height 42
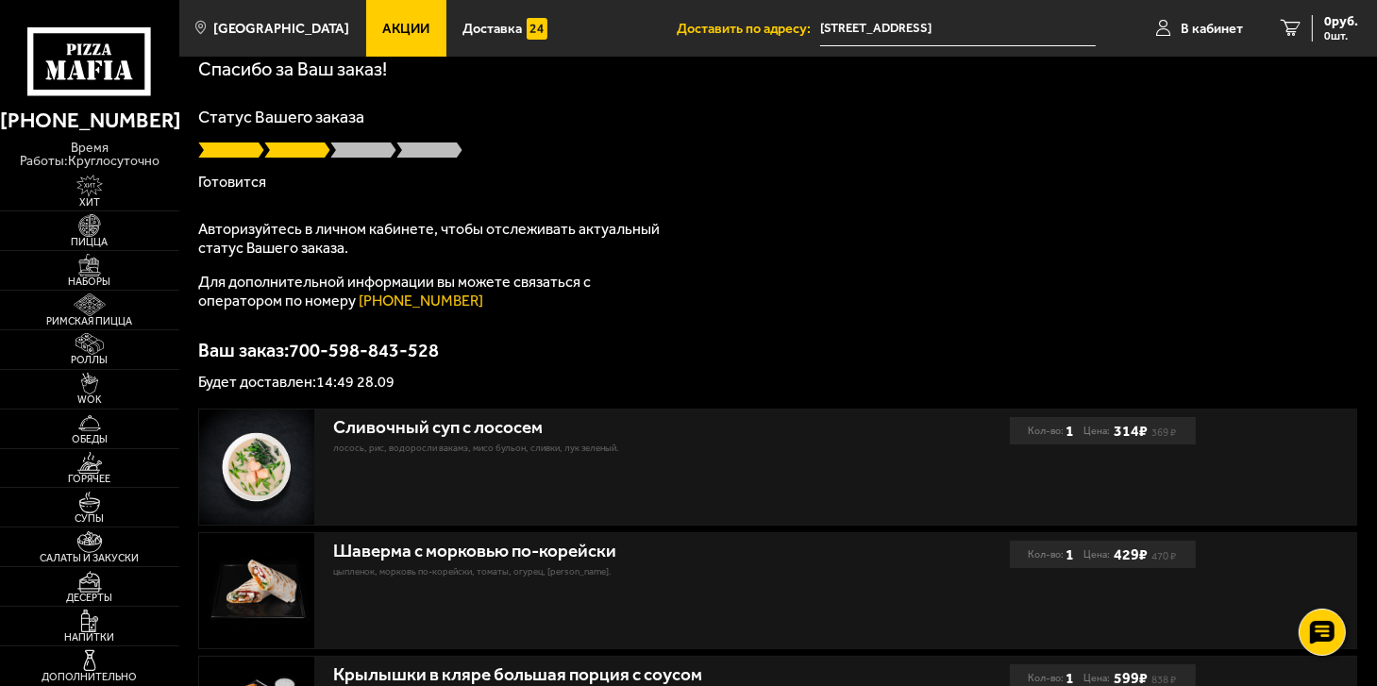
scroll to position [58, 0]
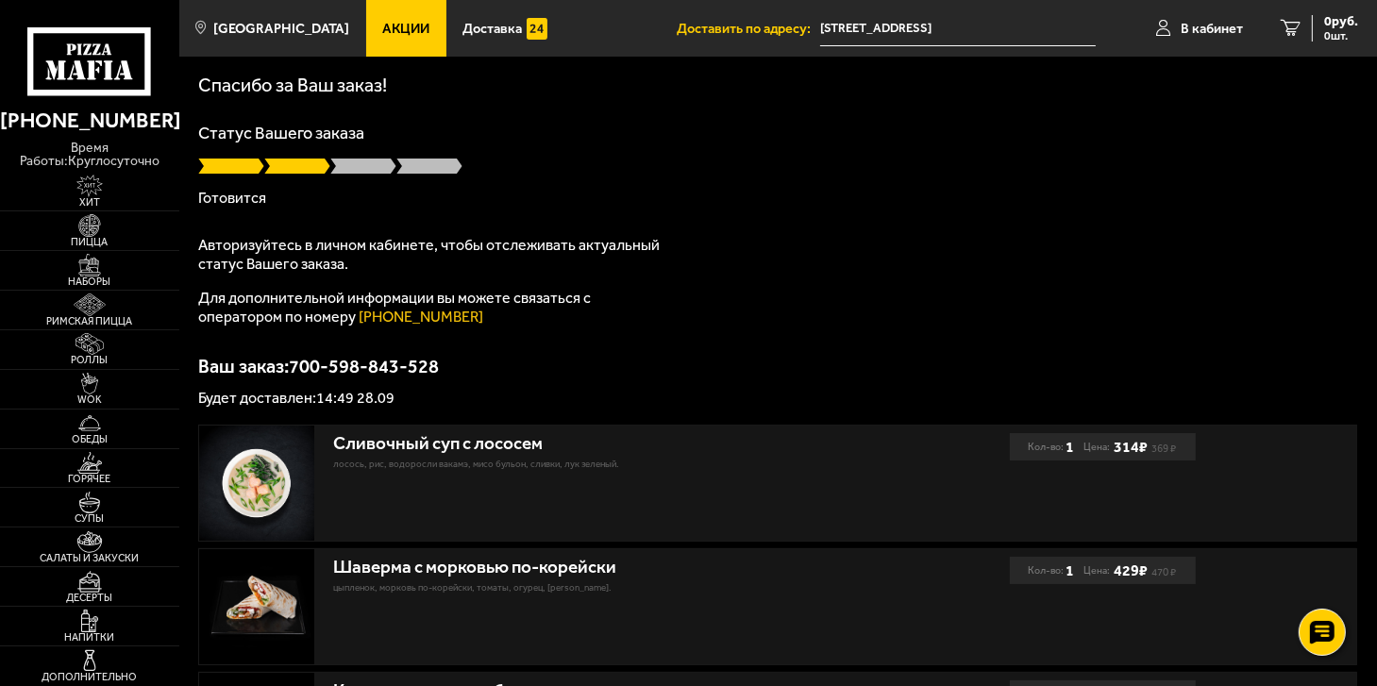
click at [897, 35] on input "[STREET_ADDRESS]" at bounding box center [958, 28] width 276 height 35
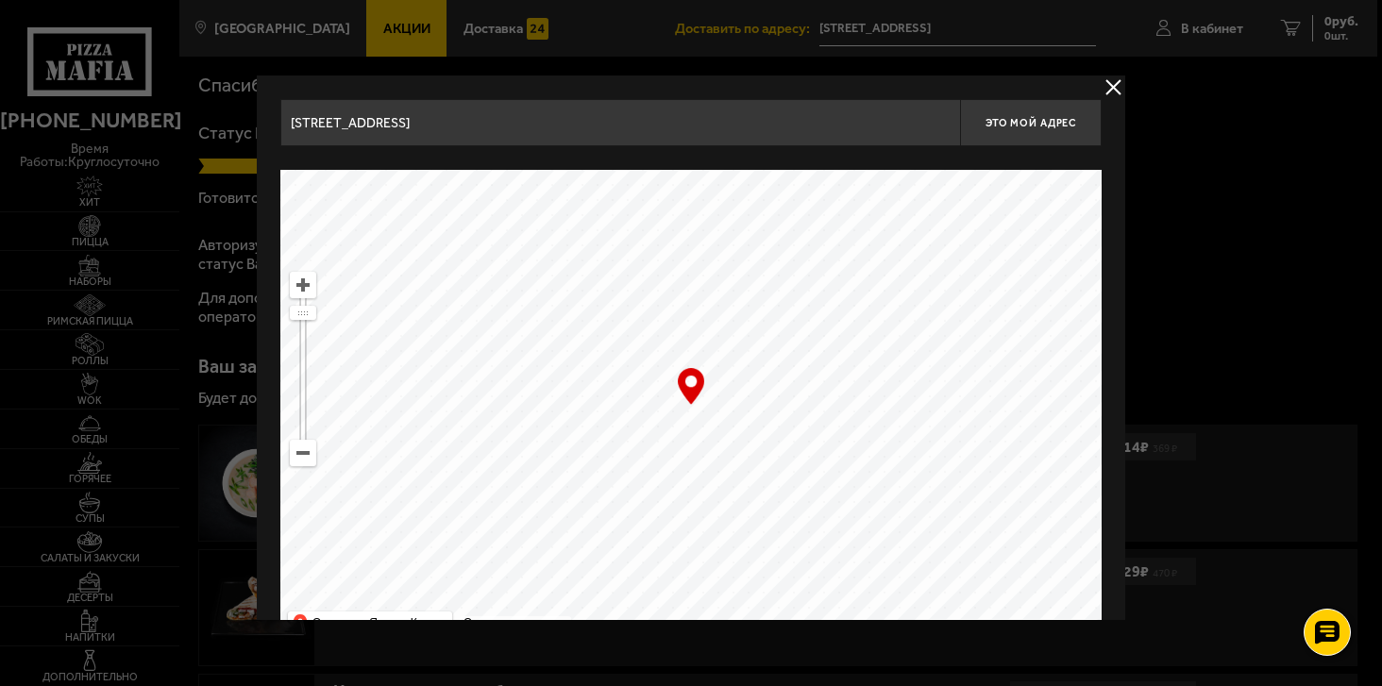
click at [1095, 88] on div "Искровский проспект, 19к1 Это мой адрес Найдите адрес перетащив карту … © Яндек…" at bounding box center [691, 371] width 868 height 590
click at [1118, 83] on button "delivery type" at bounding box center [1113, 88] width 24 height 24
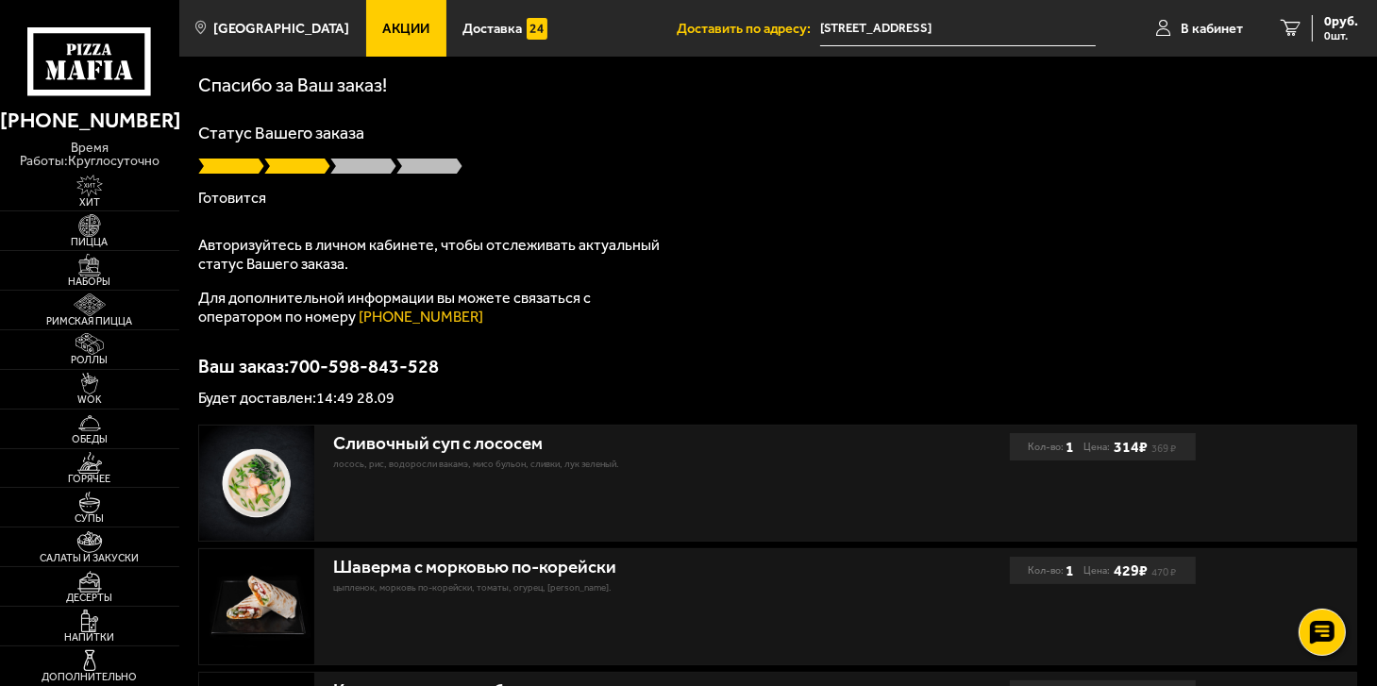
click at [907, 26] on input "[STREET_ADDRESS]" at bounding box center [958, 28] width 276 height 35
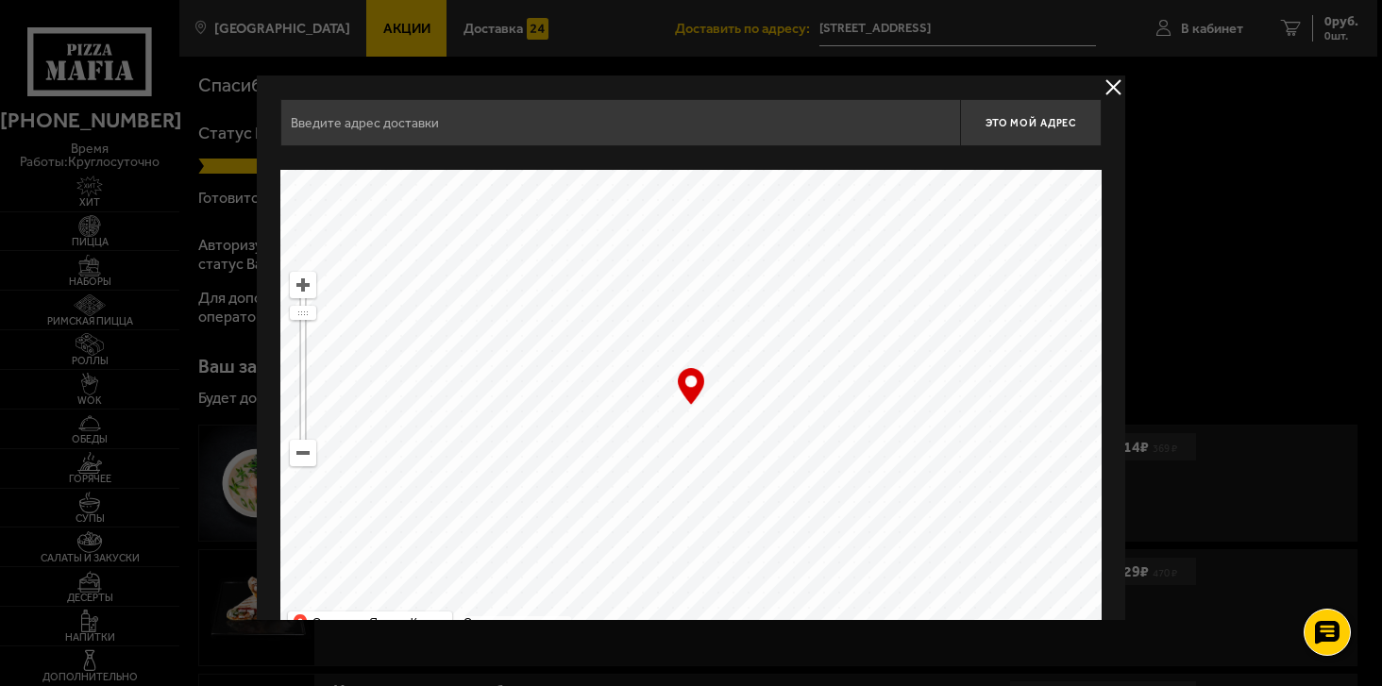
type input "Искровский проспект, 19к1"
click at [1037, 124] on span "Это мой адрес" at bounding box center [1030, 123] width 91 height 12
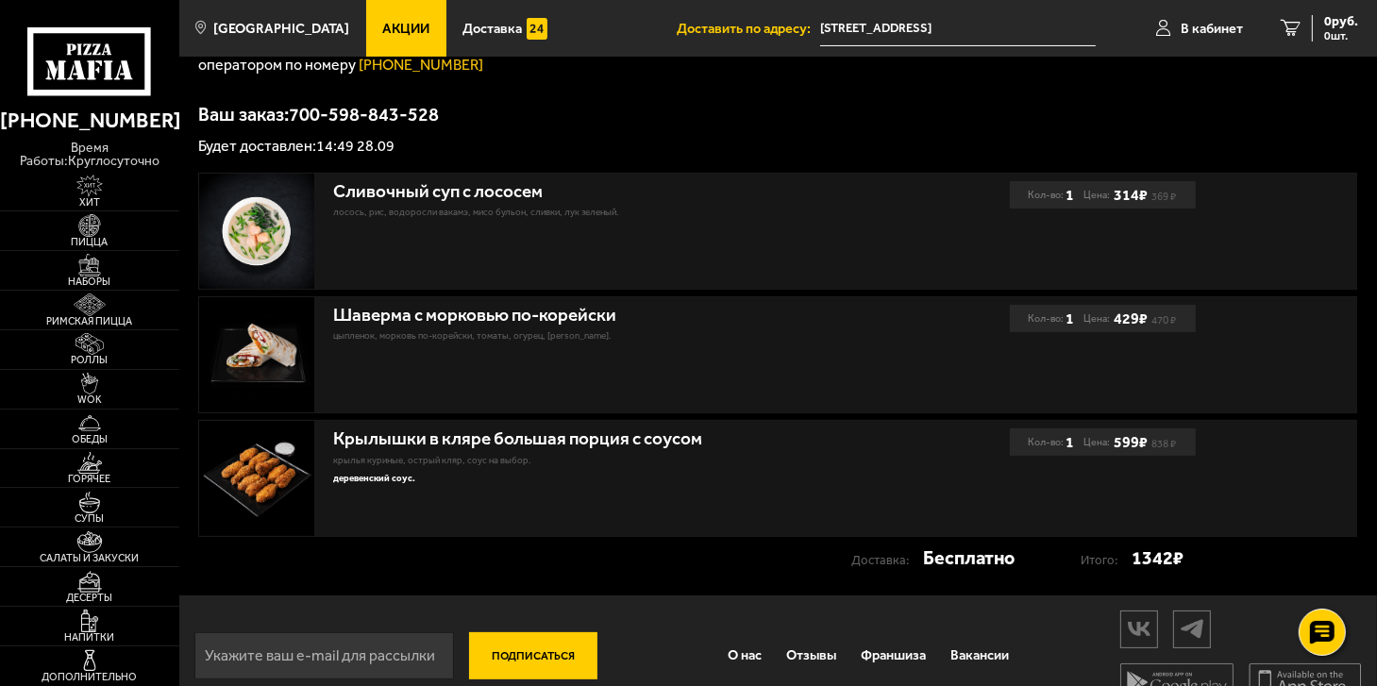
scroll to position [341, 0]
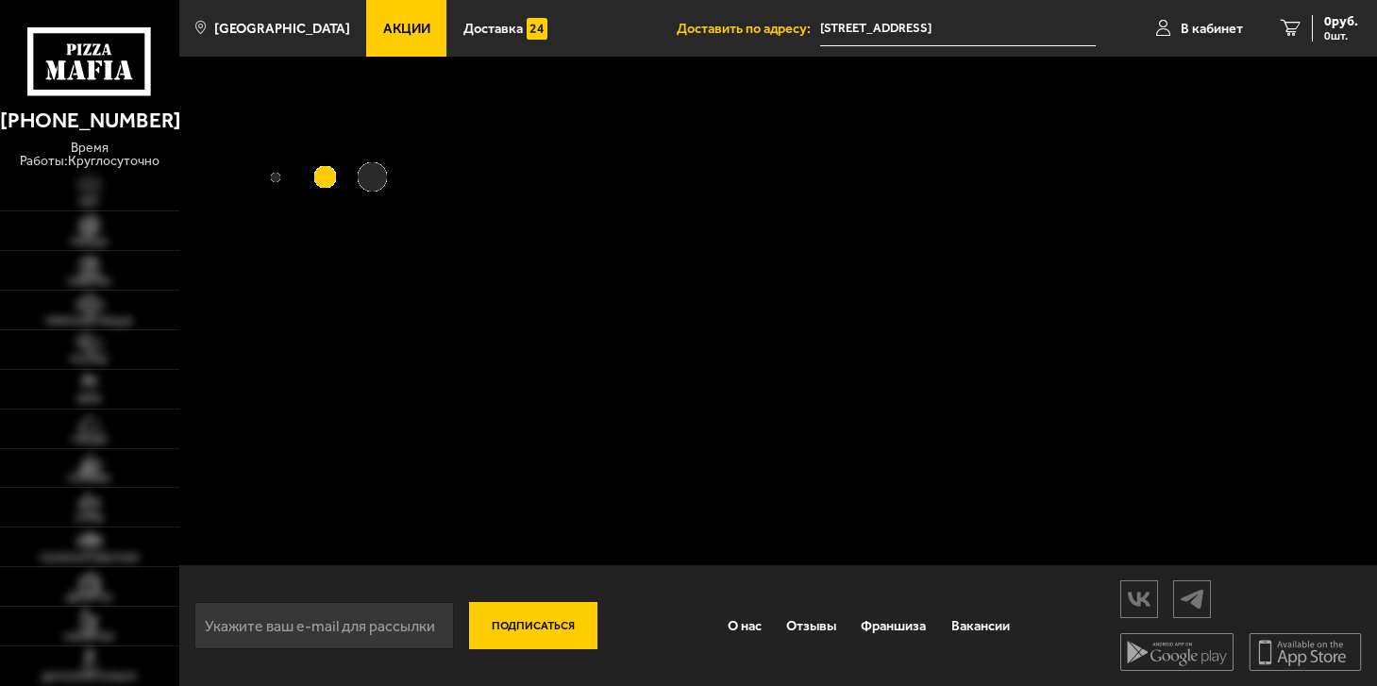
scroll to position [2, 0]
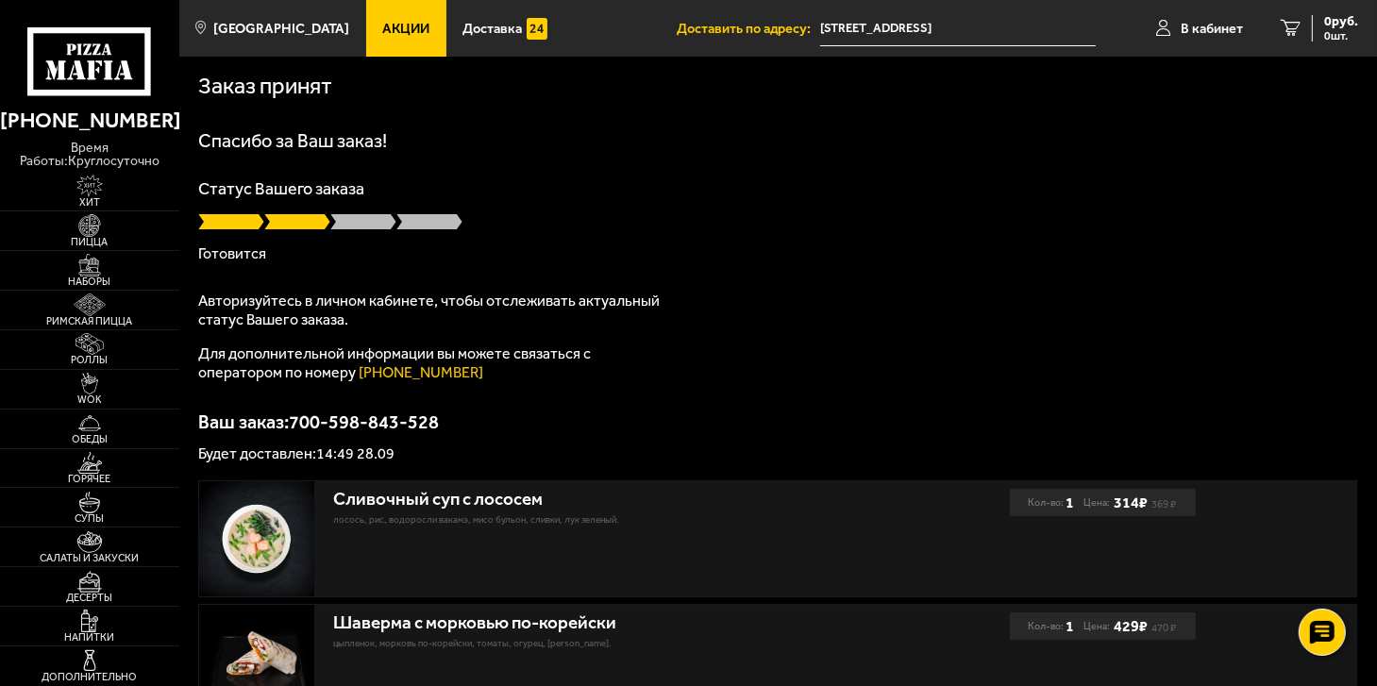
click at [893, 29] on input "[STREET_ADDRESS]" at bounding box center [958, 28] width 276 height 35
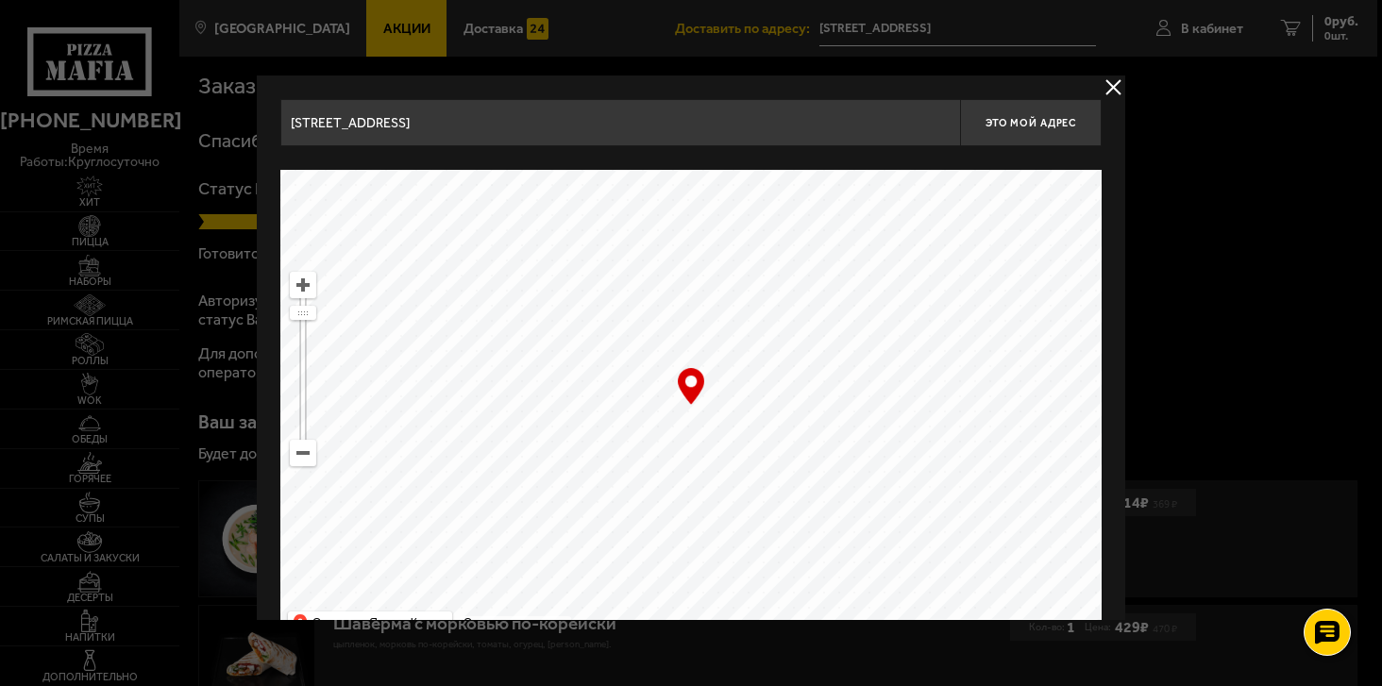
type input "Архивная улица, 6"
drag, startPoint x: 479, startPoint y: 407, endPoint x: 1178, endPoint y: 330, distance: 703.6
click at [1219, 349] on main "Санкт-Петербург Все Акции Доставка Личный кабинет Акции Доставка Доставить по а…" at bounding box center [778, 511] width 1198 height 1027
click at [1114, 78] on button "delivery type" at bounding box center [1113, 88] width 24 height 24
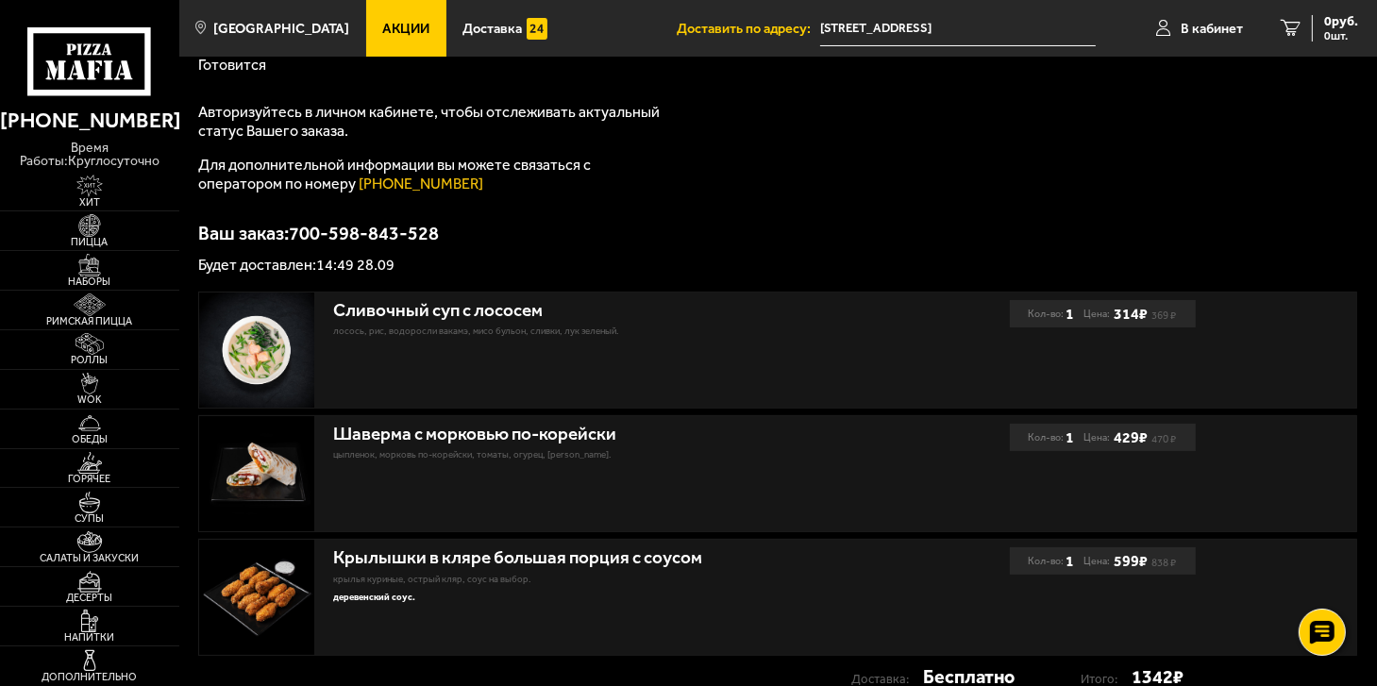
scroll to position [2, 0]
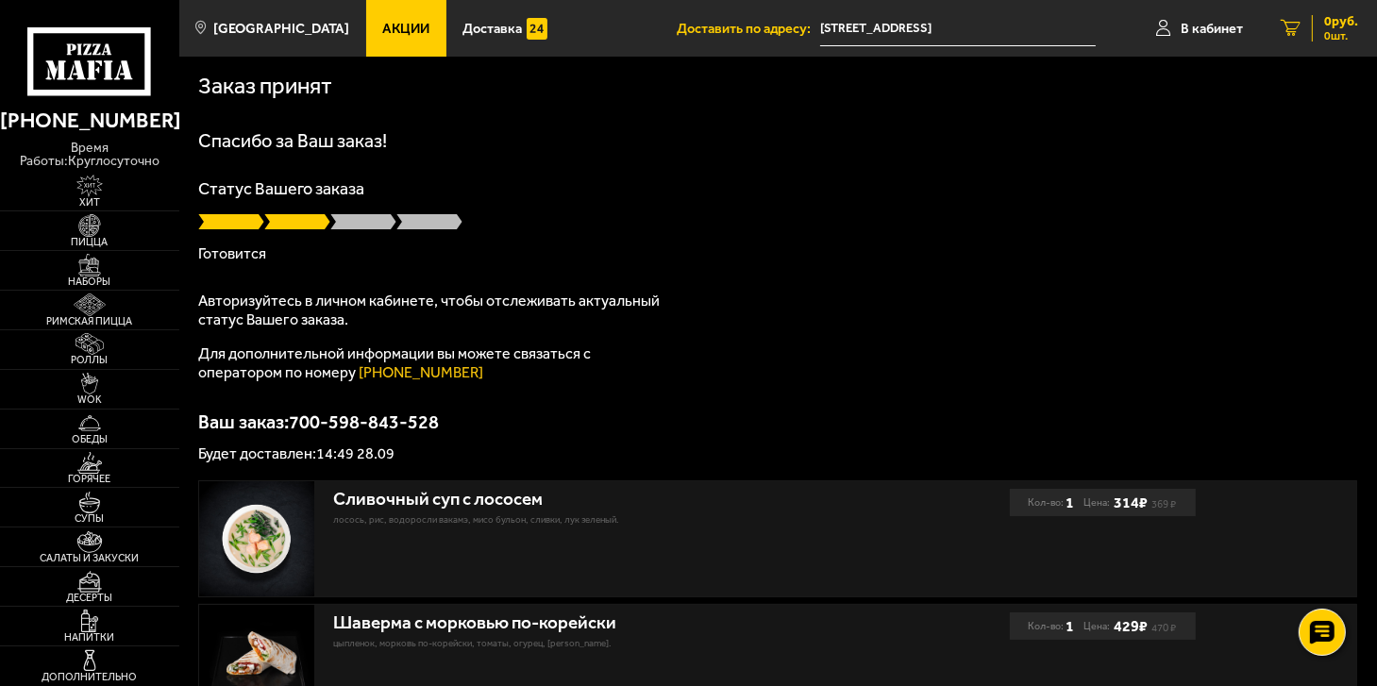
click at [1338, 25] on span "0 руб." at bounding box center [1341, 21] width 34 height 13
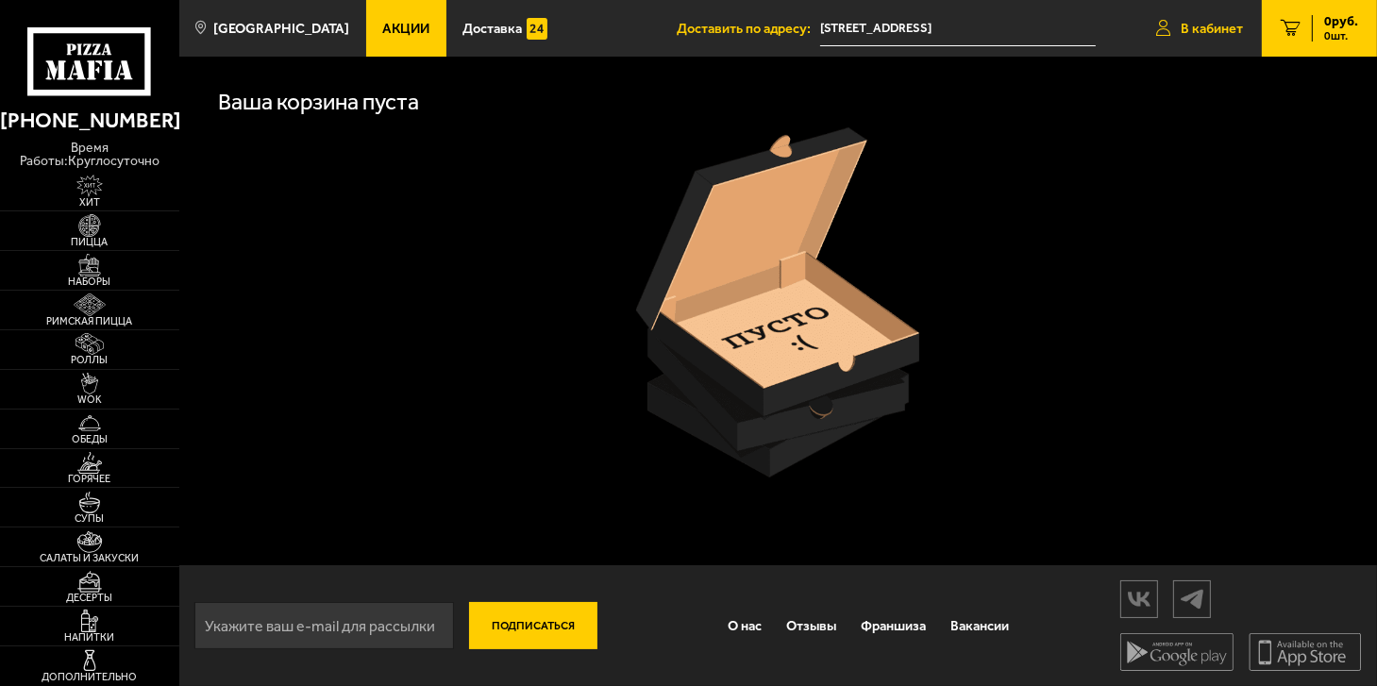
click at [1233, 31] on span "В кабинет" at bounding box center [1212, 29] width 62 height 14
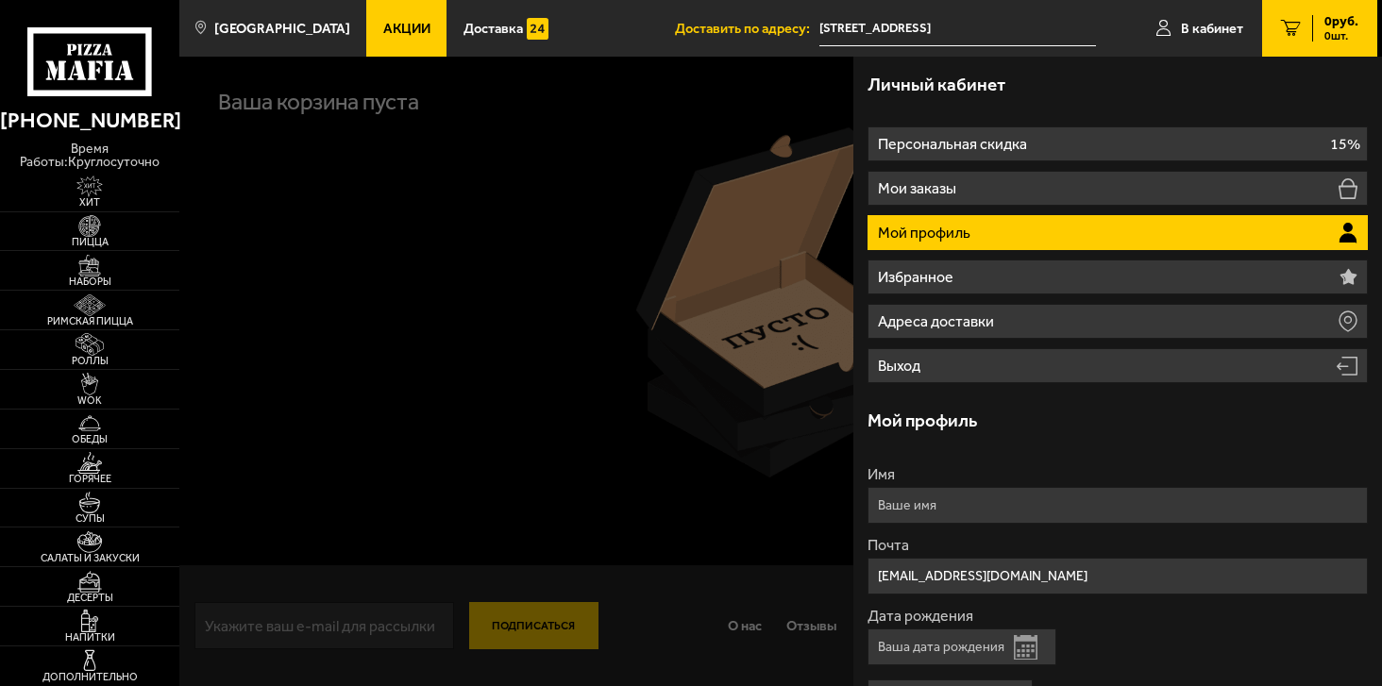
click at [602, 301] on div at bounding box center [870, 400] width 1382 height 686
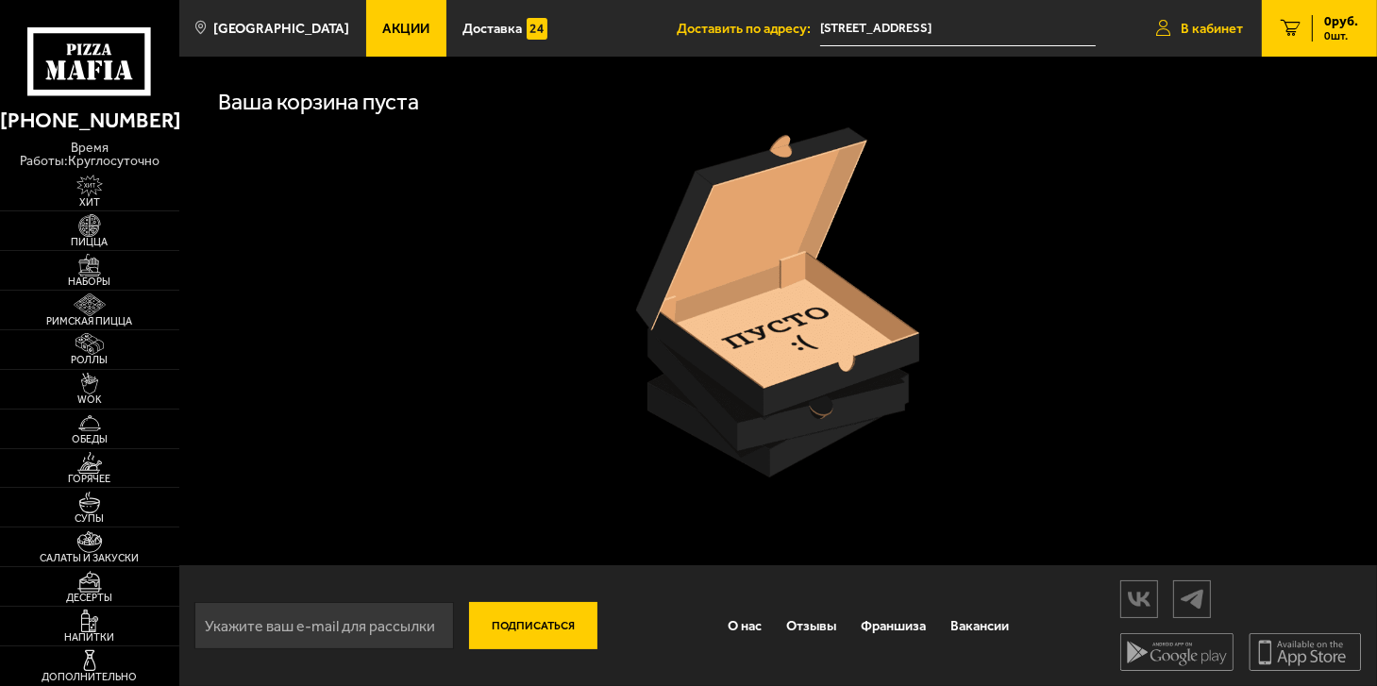
click at [1219, 39] on link "В кабинет" at bounding box center [1199, 28] width 125 height 57
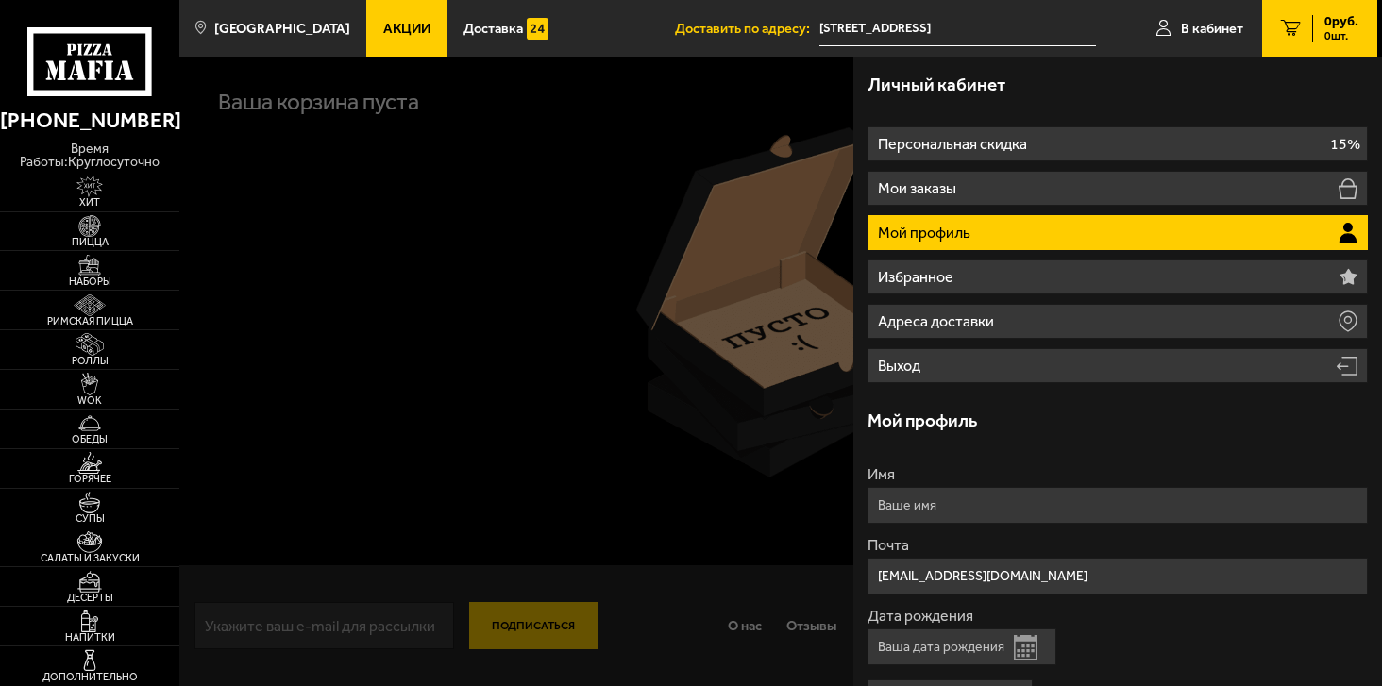
click at [1050, 241] on li "Мой профиль" at bounding box center [1117, 232] width 500 height 35
click at [1208, 32] on span "В кабинет" at bounding box center [1212, 29] width 62 height 14
click at [404, 175] on div at bounding box center [870, 400] width 1382 height 686
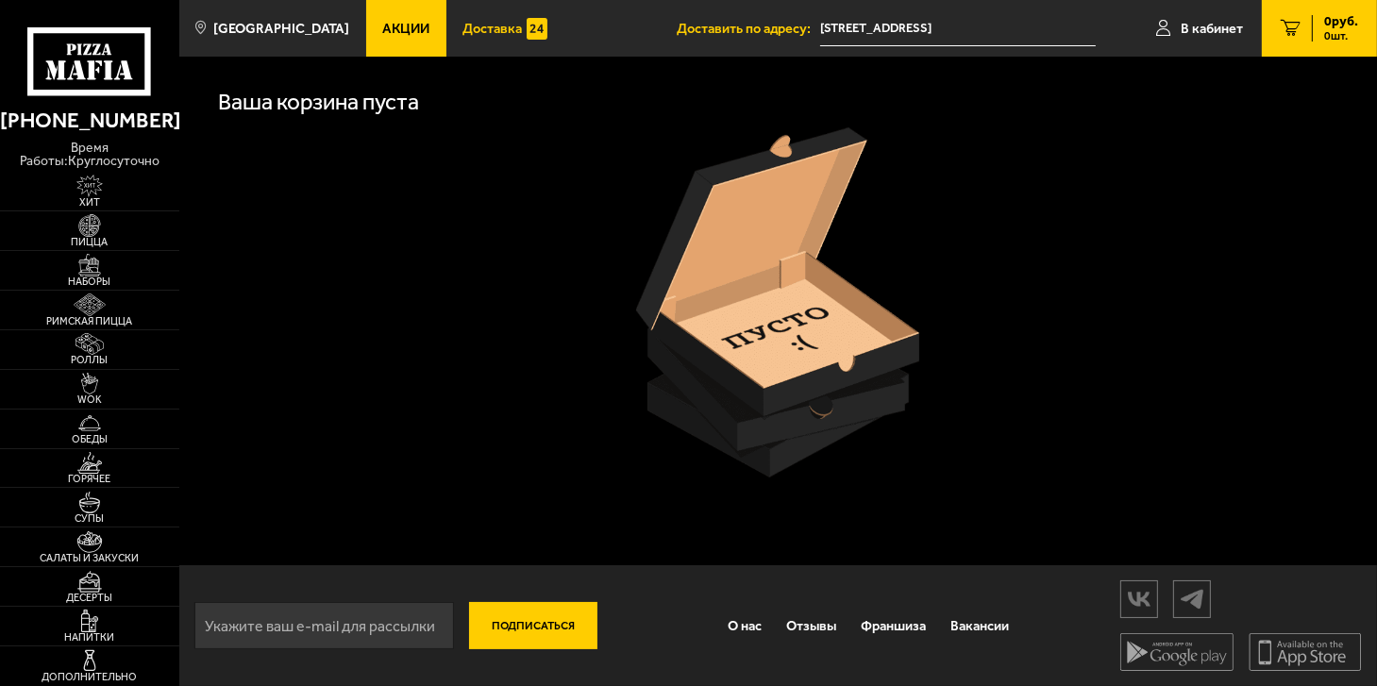
click at [463, 22] on span "Доставка" at bounding box center [492, 29] width 59 height 14
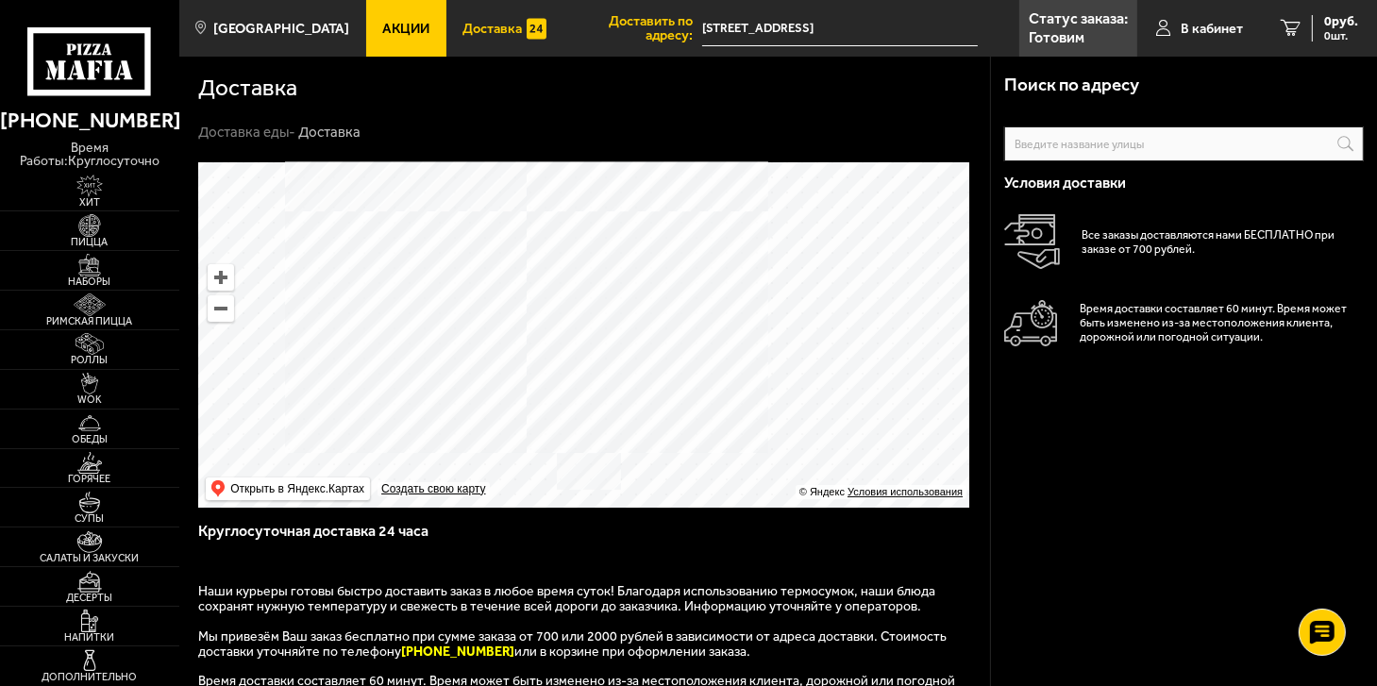
click at [756, 20] on input "[STREET_ADDRESS]" at bounding box center [840, 28] width 276 height 35
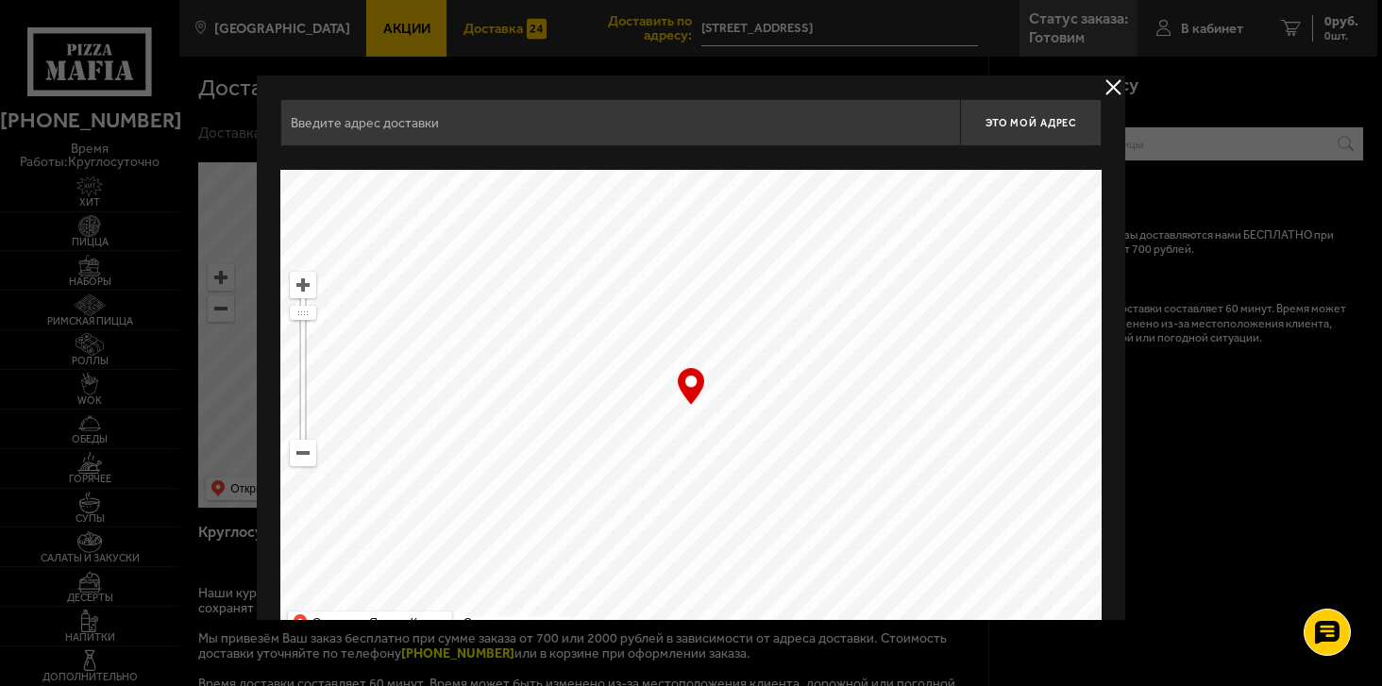
type input "Искровский проспект, 19к1"
click at [1106, 79] on button "delivery type" at bounding box center [1113, 88] width 24 height 24
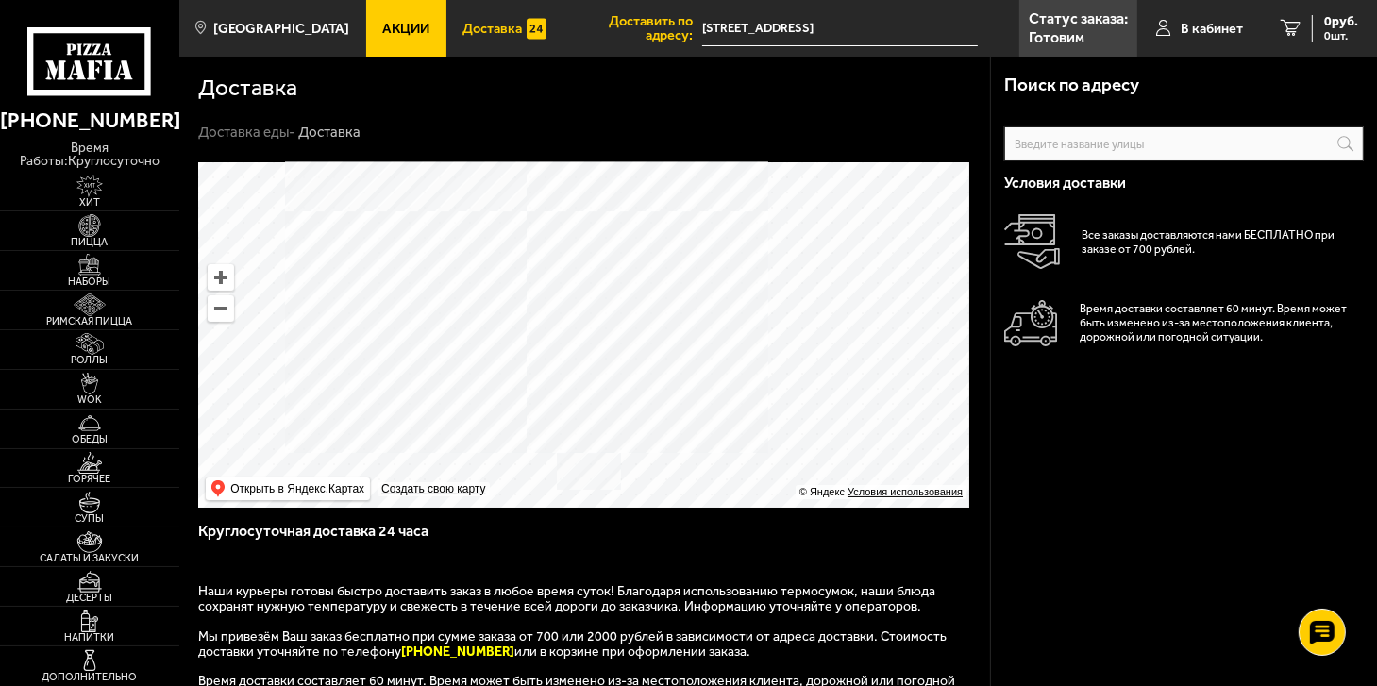
click at [244, 92] on h1 "Доставка" at bounding box center [247, 87] width 99 height 23
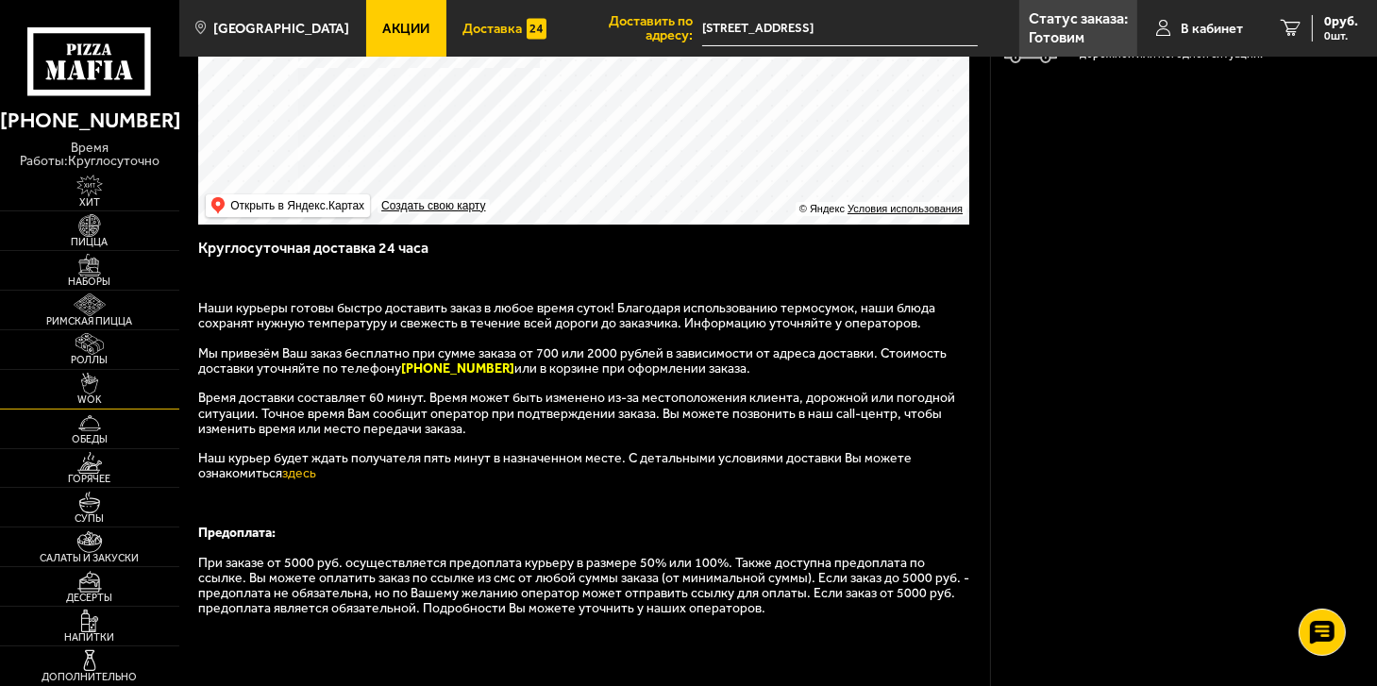
scroll to position [94, 0]
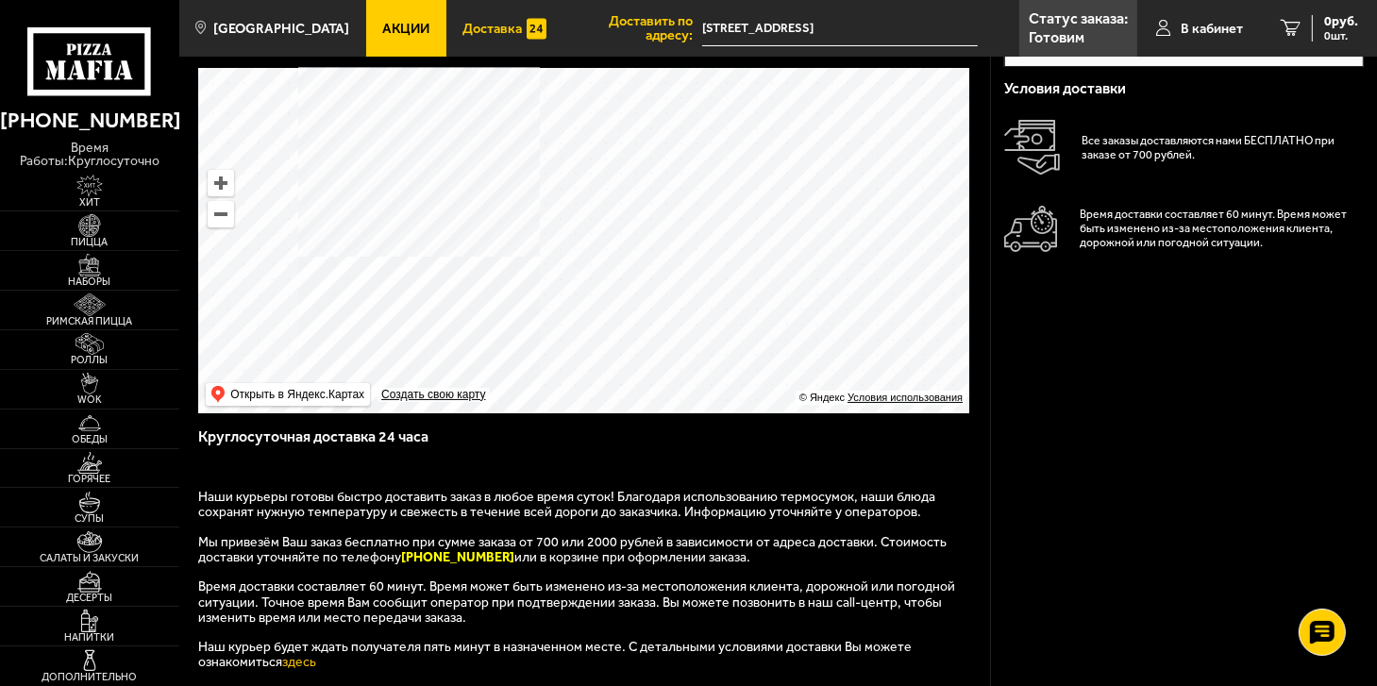
click at [606, 31] on span "Доставить по адресу:" at bounding box center [633, 27] width 140 height 27
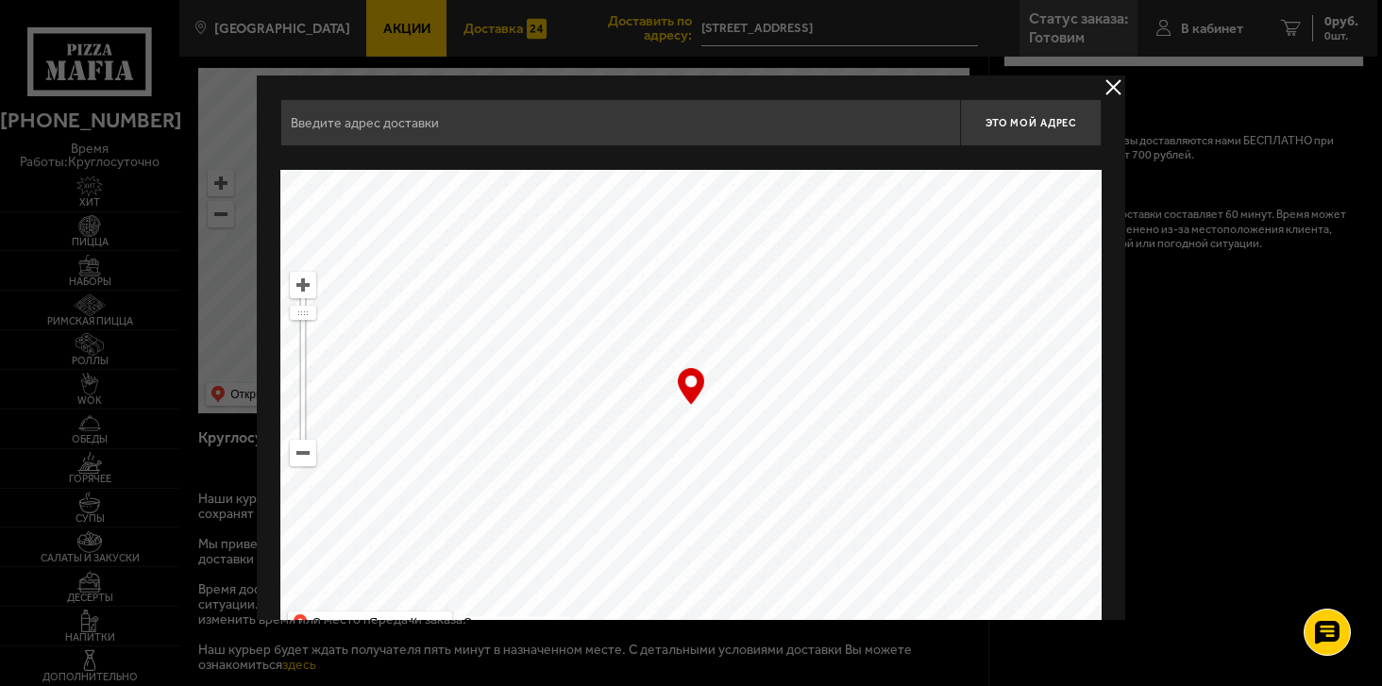
type input "Искровский проспект, 19к1"
click at [1093, 94] on div "Искровский проспект, 19к1 Это мой адрес Найдите адрес перетащив карту … © Яндек…" at bounding box center [691, 371] width 868 height 590
click at [1117, 88] on button "delivery type" at bounding box center [1113, 88] width 24 height 24
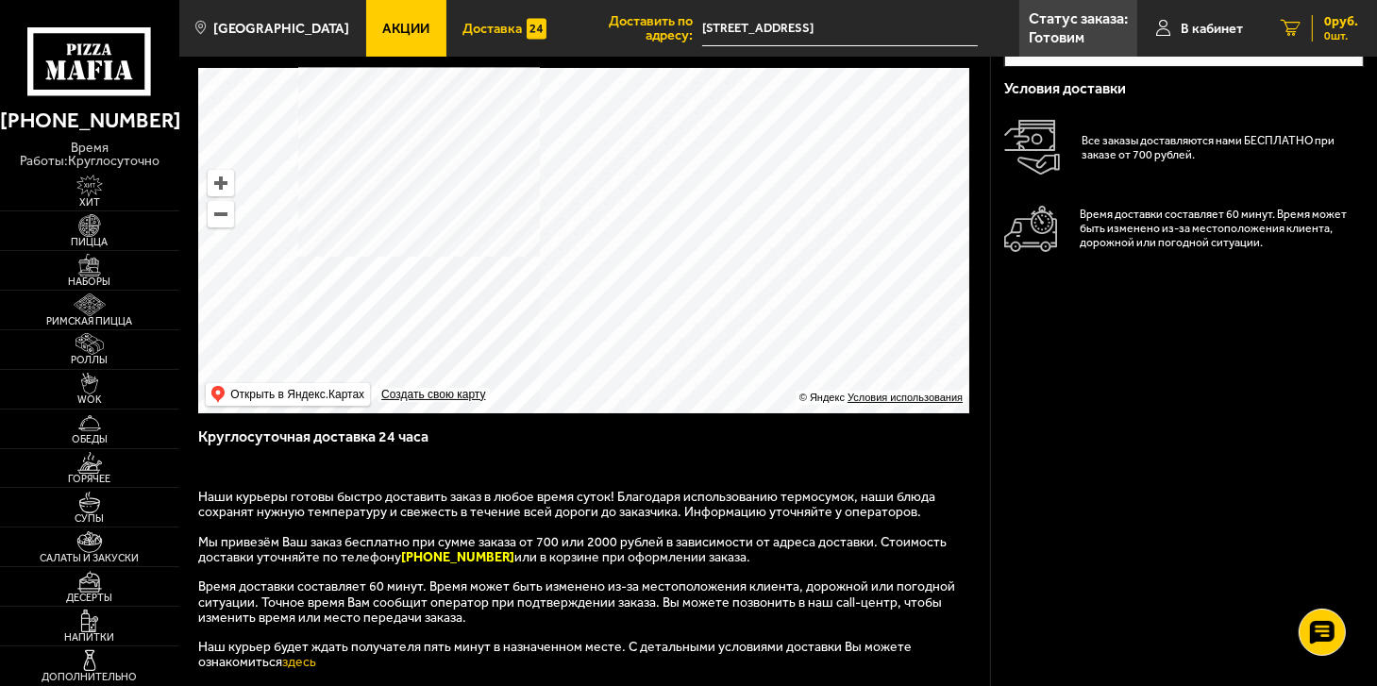
click at [1335, 40] on span "0 шт." at bounding box center [1341, 35] width 34 height 11
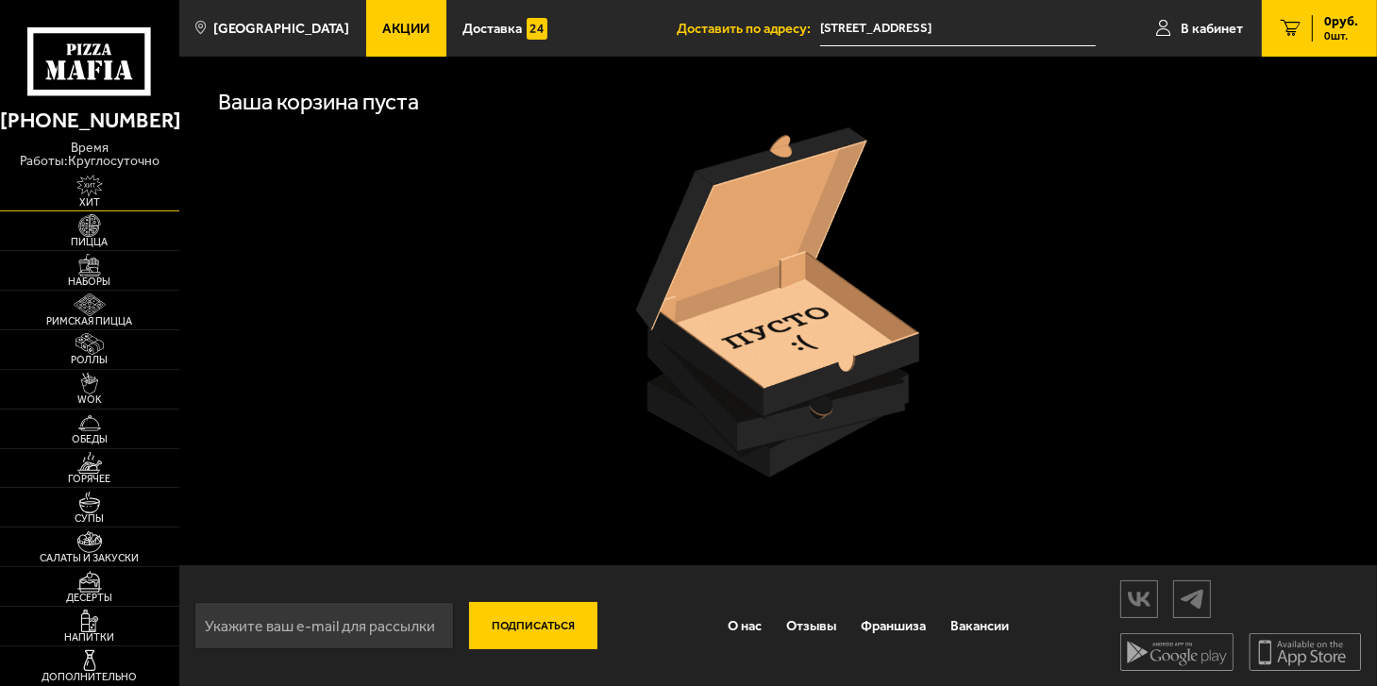
scroll to position [1, 0]
click at [111, 65] on icon at bounding box center [89, 61] width 124 height 69
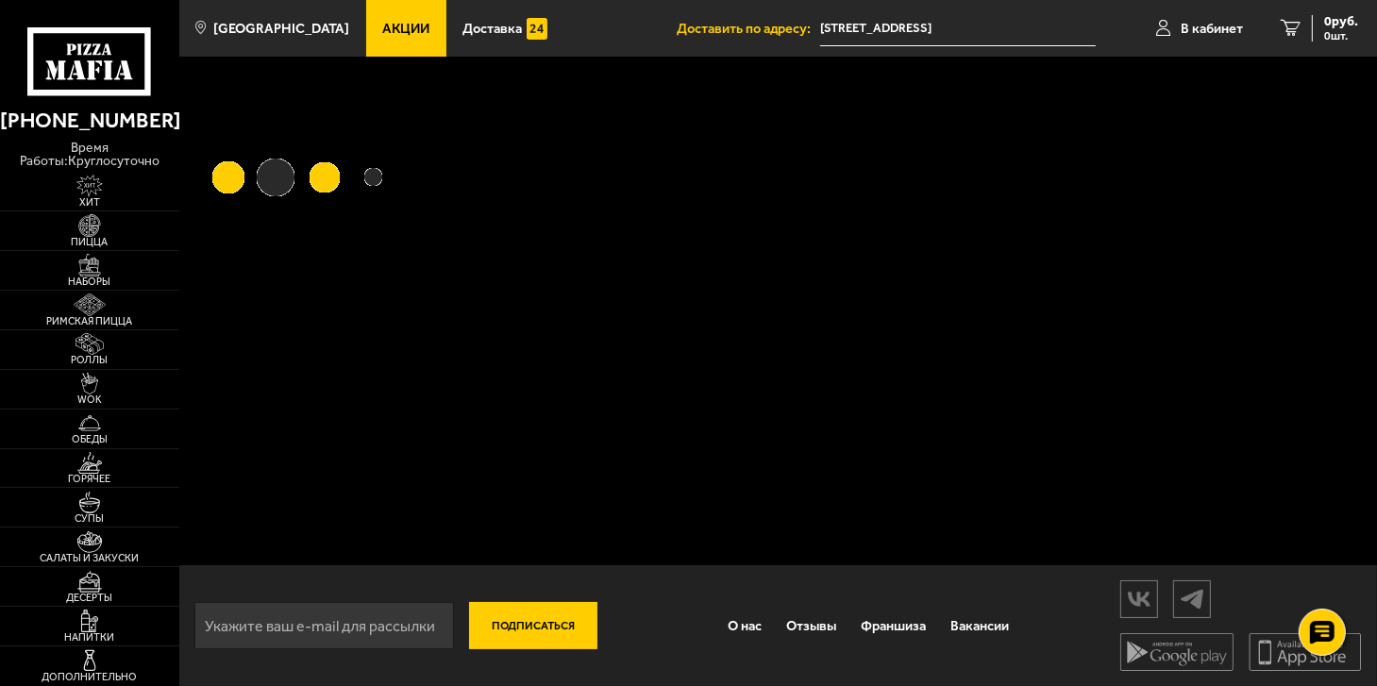
scroll to position [1, 0]
